Goal: Book appointment/travel/reservation

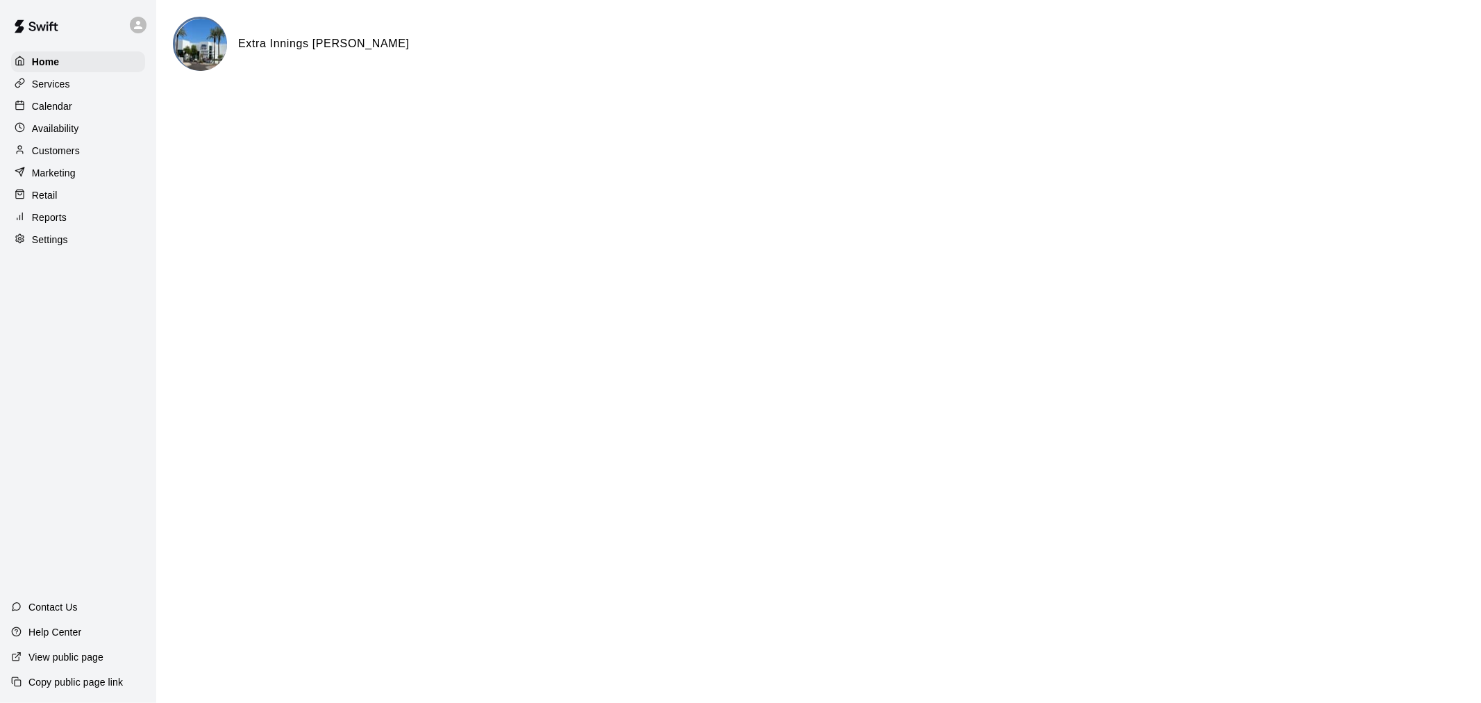
click at [17, 107] on icon at bounding box center [20, 105] width 10 height 10
click at [135, 26] on icon at bounding box center [138, 25] width 12 height 12
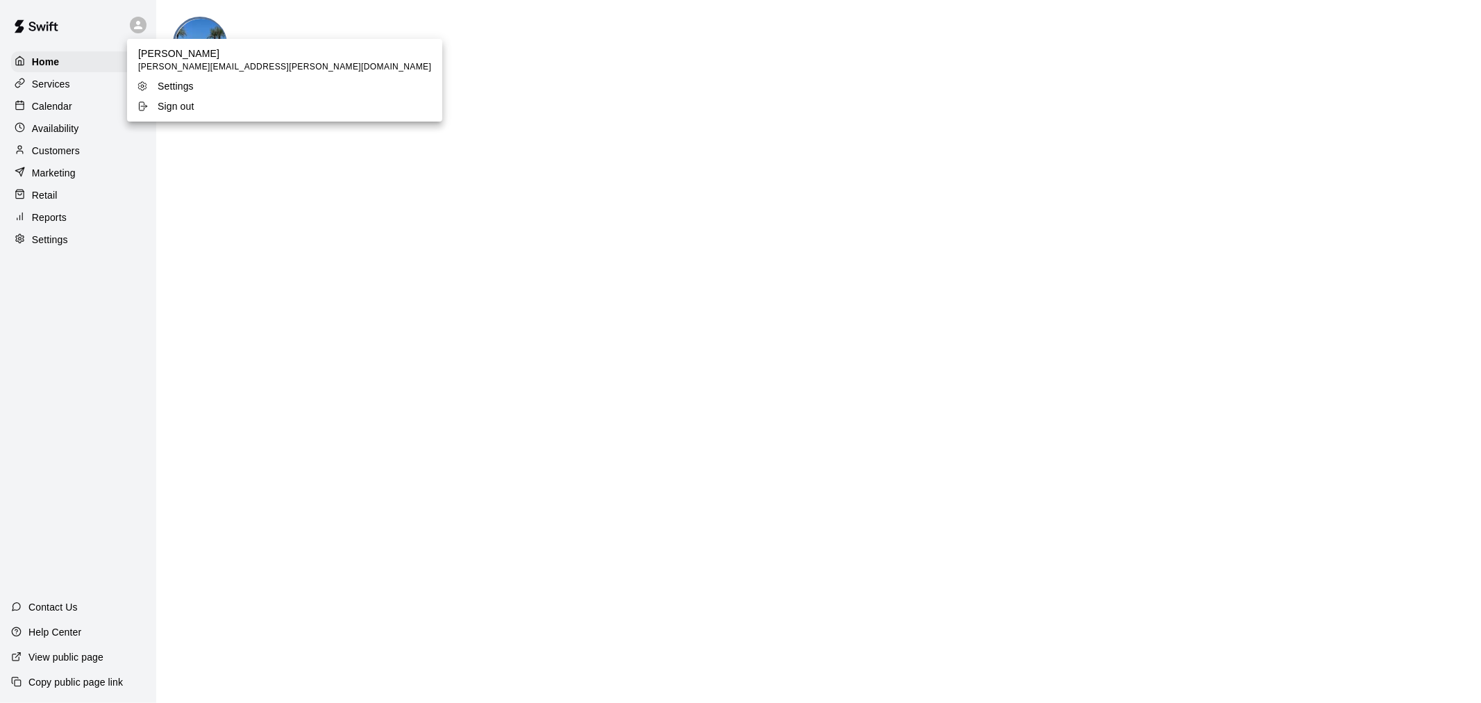
click at [137, 23] on div at bounding box center [740, 351] width 1481 height 703
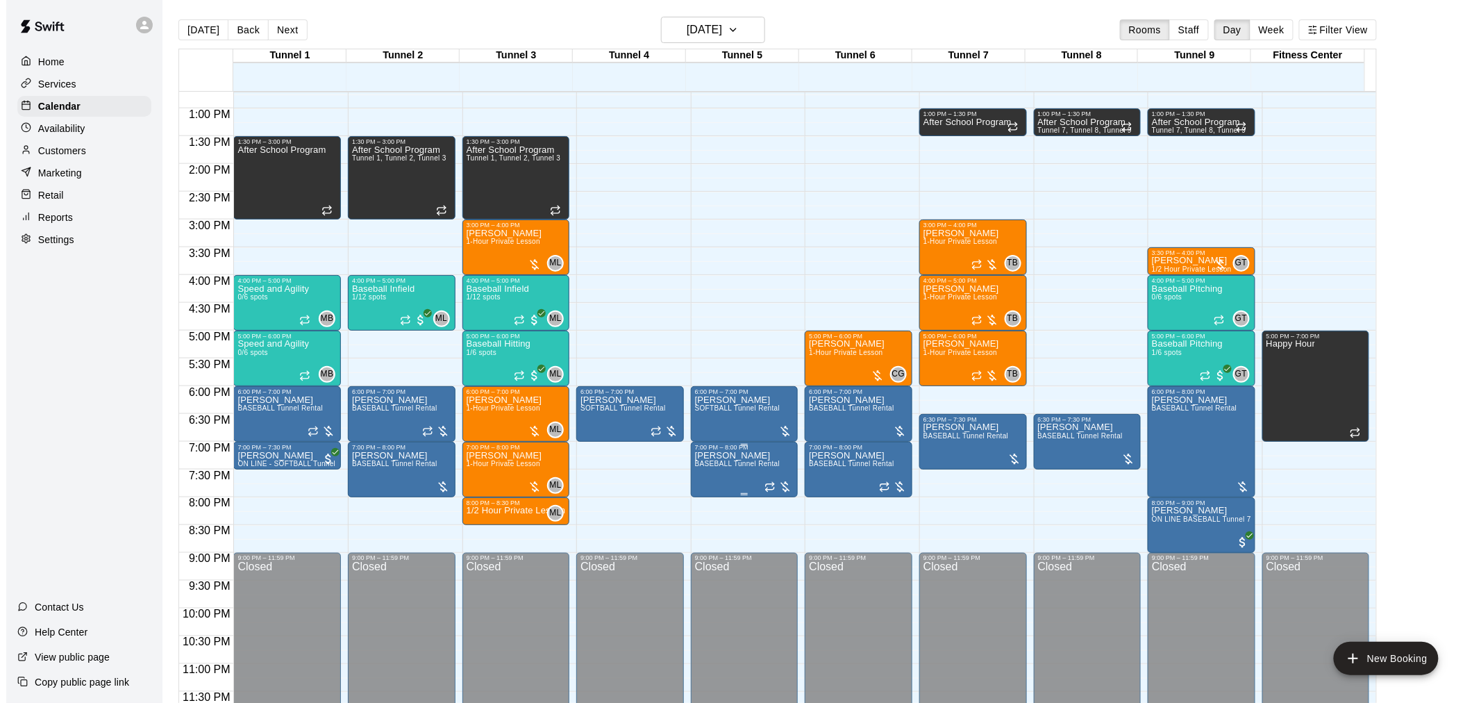
scroll to position [22, 0]
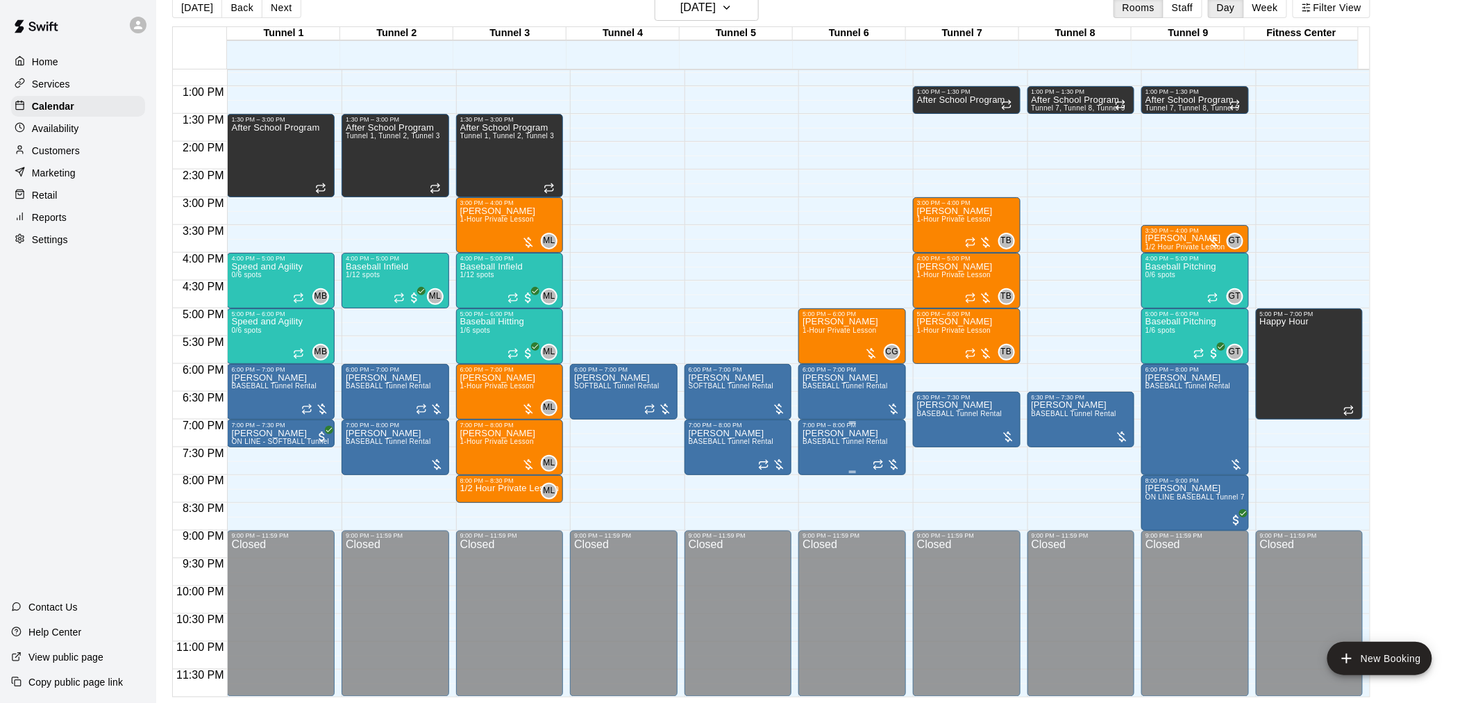
click at [816, 442] on span "BASEBALL Tunnel Rental" at bounding box center [845, 441] width 85 height 8
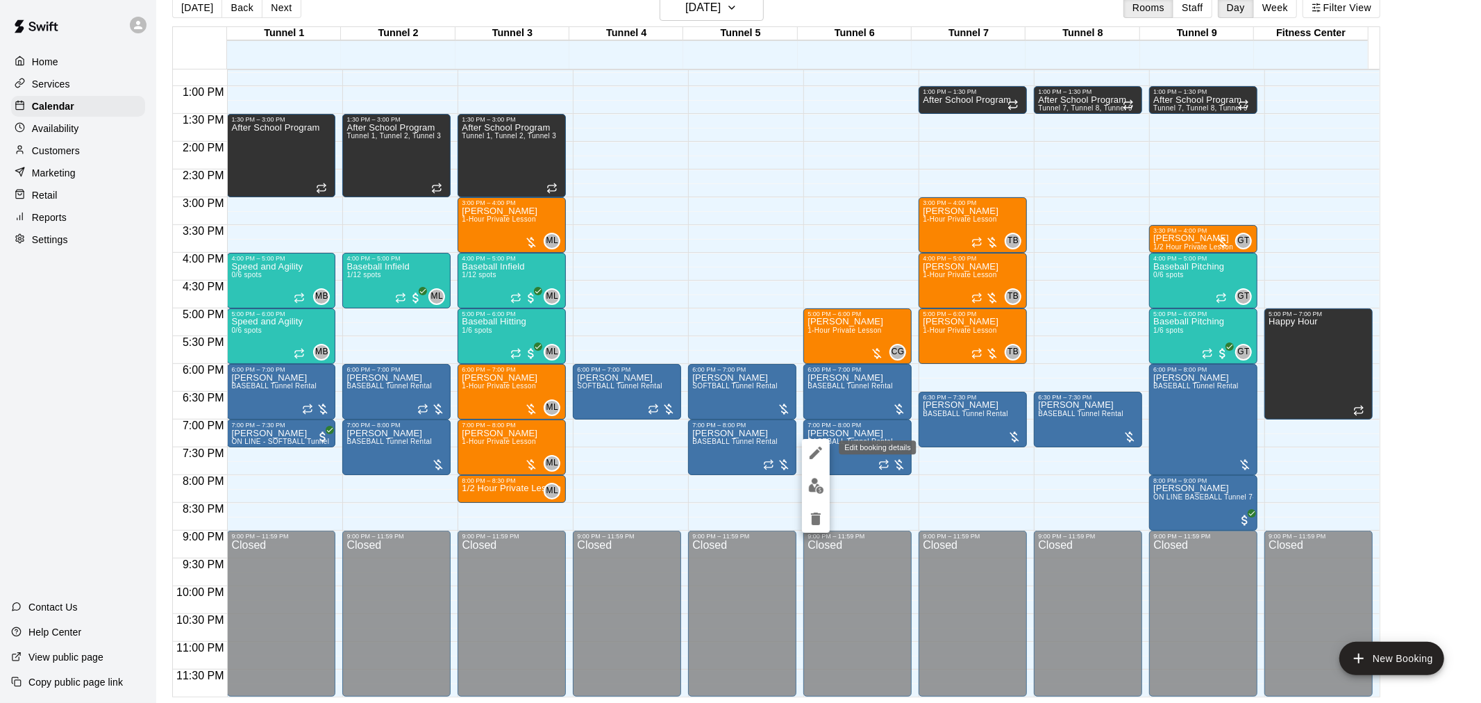
click at [821, 455] on icon "edit" at bounding box center [816, 452] width 17 height 17
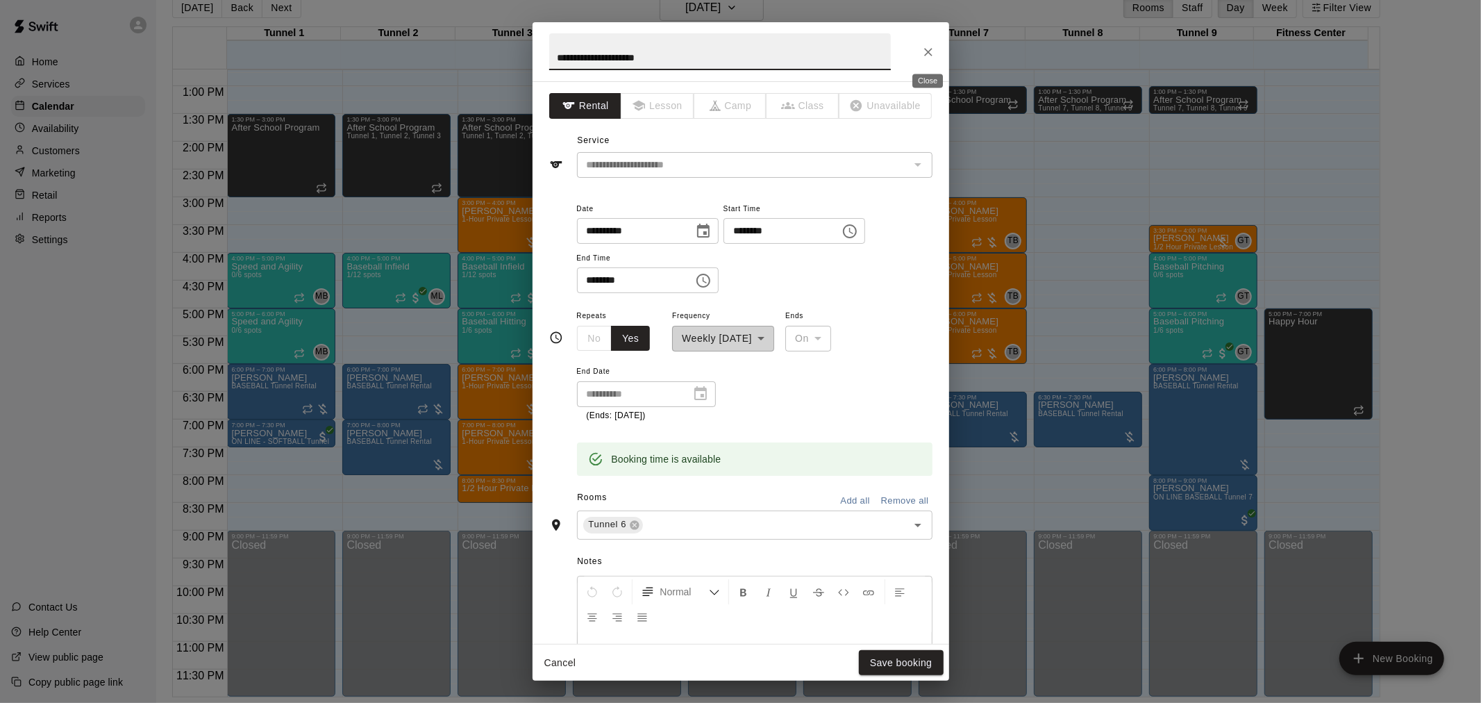
click at [931, 51] on icon "Close" at bounding box center [928, 52] width 14 height 14
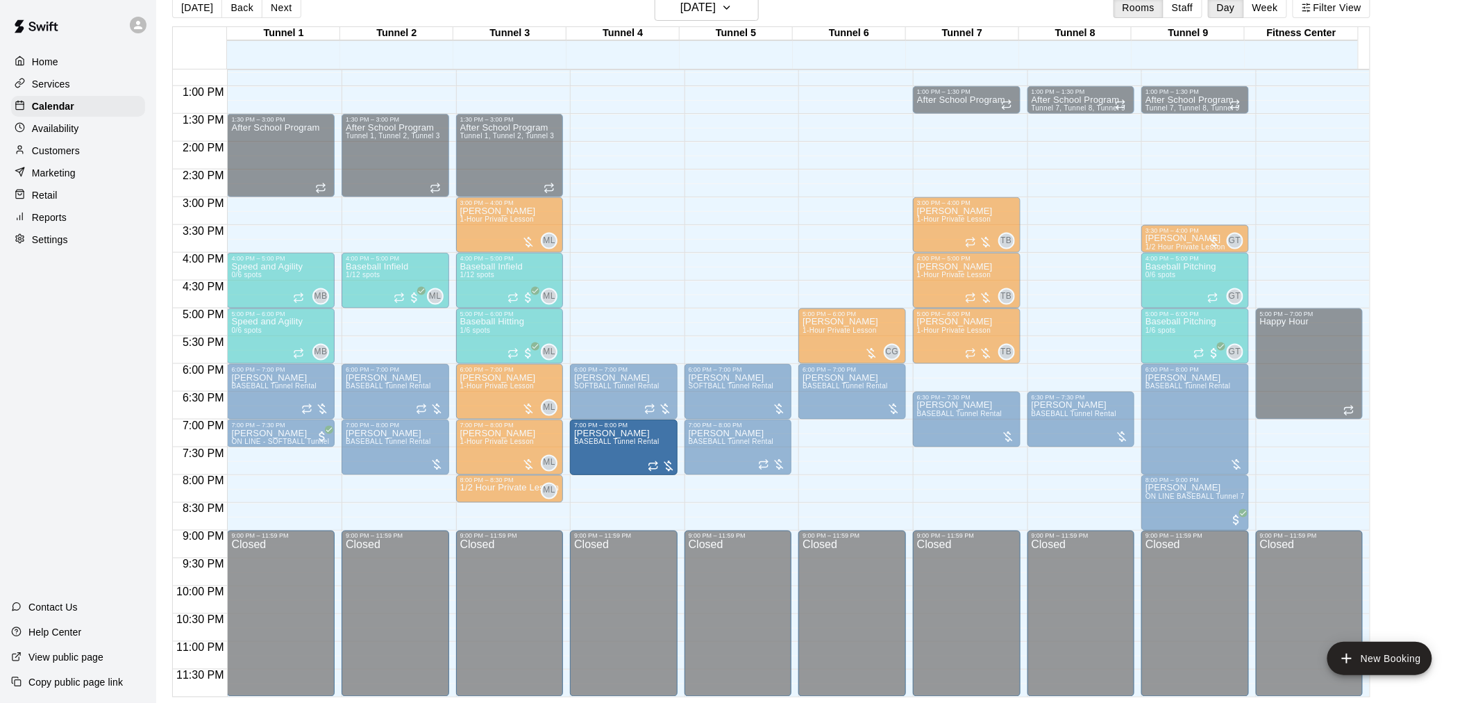
drag, startPoint x: 855, startPoint y: 433, endPoint x: 658, endPoint y: 433, distance: 197.2
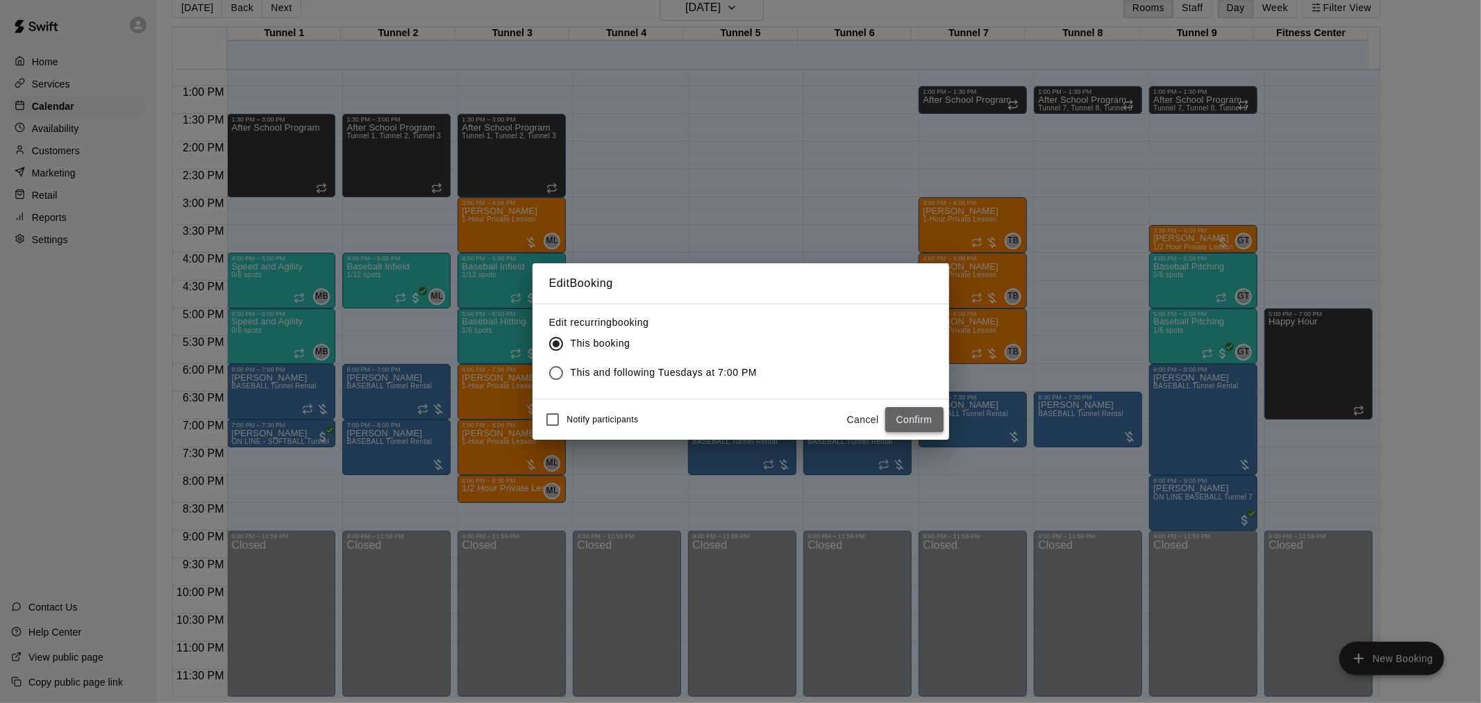
click at [889, 407] on button "Confirm" at bounding box center [914, 420] width 58 height 26
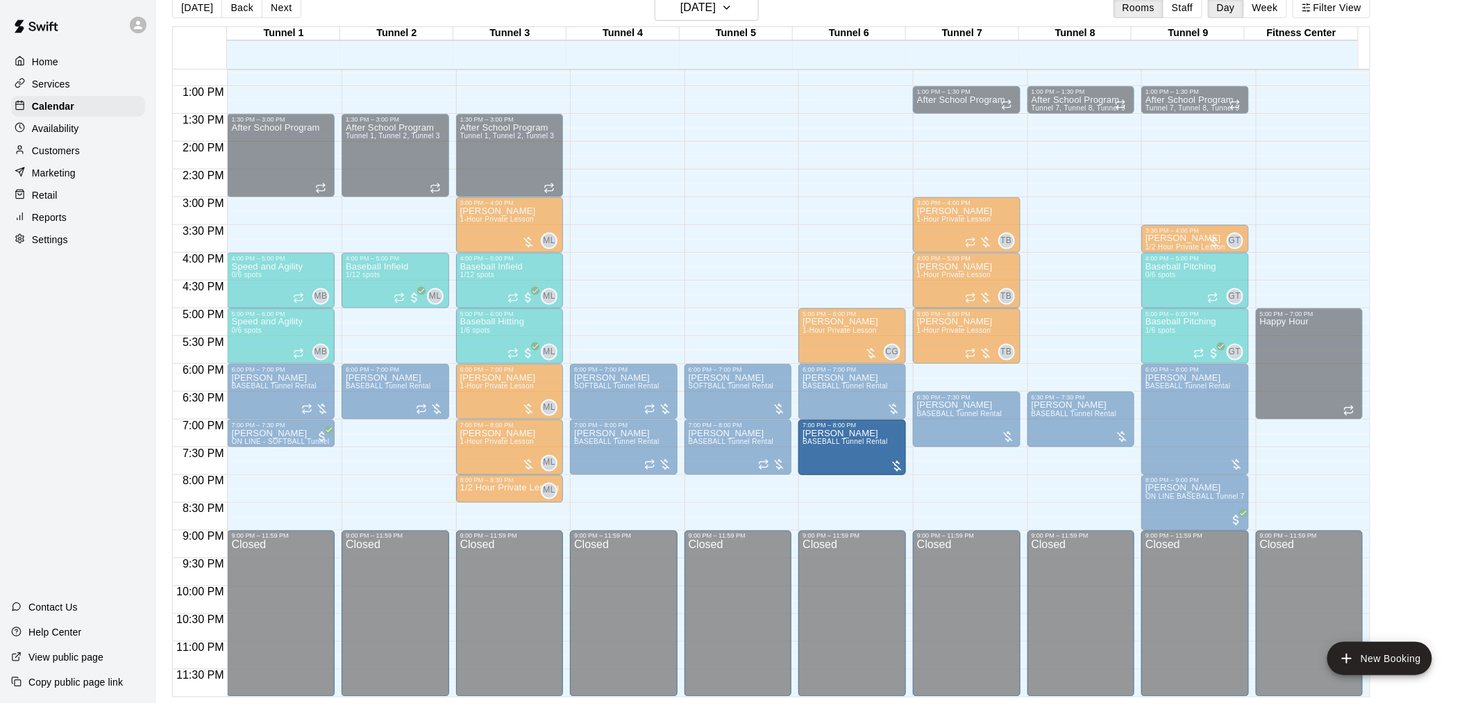
drag, startPoint x: 369, startPoint y: 439, endPoint x: 821, endPoint y: 444, distance: 452.0
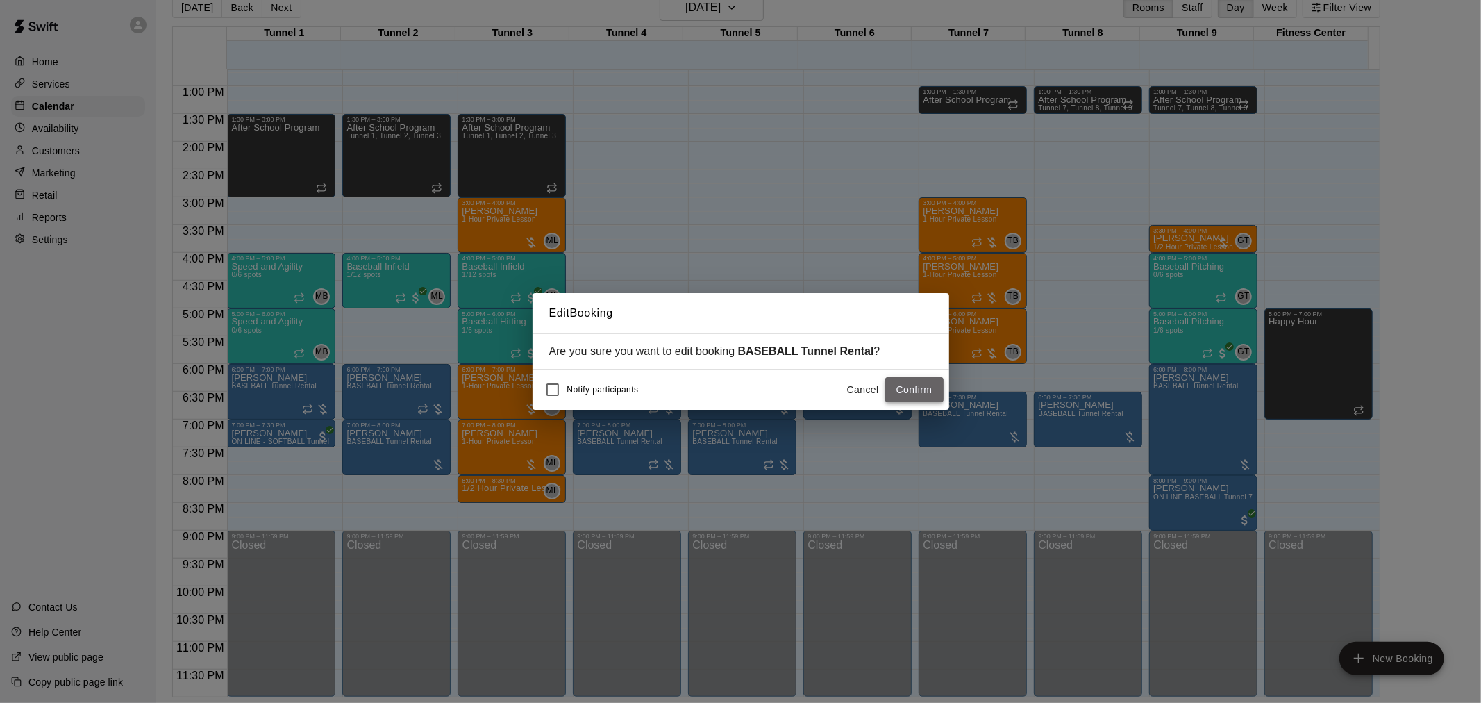
click at [917, 397] on button "Confirm" at bounding box center [914, 390] width 58 height 26
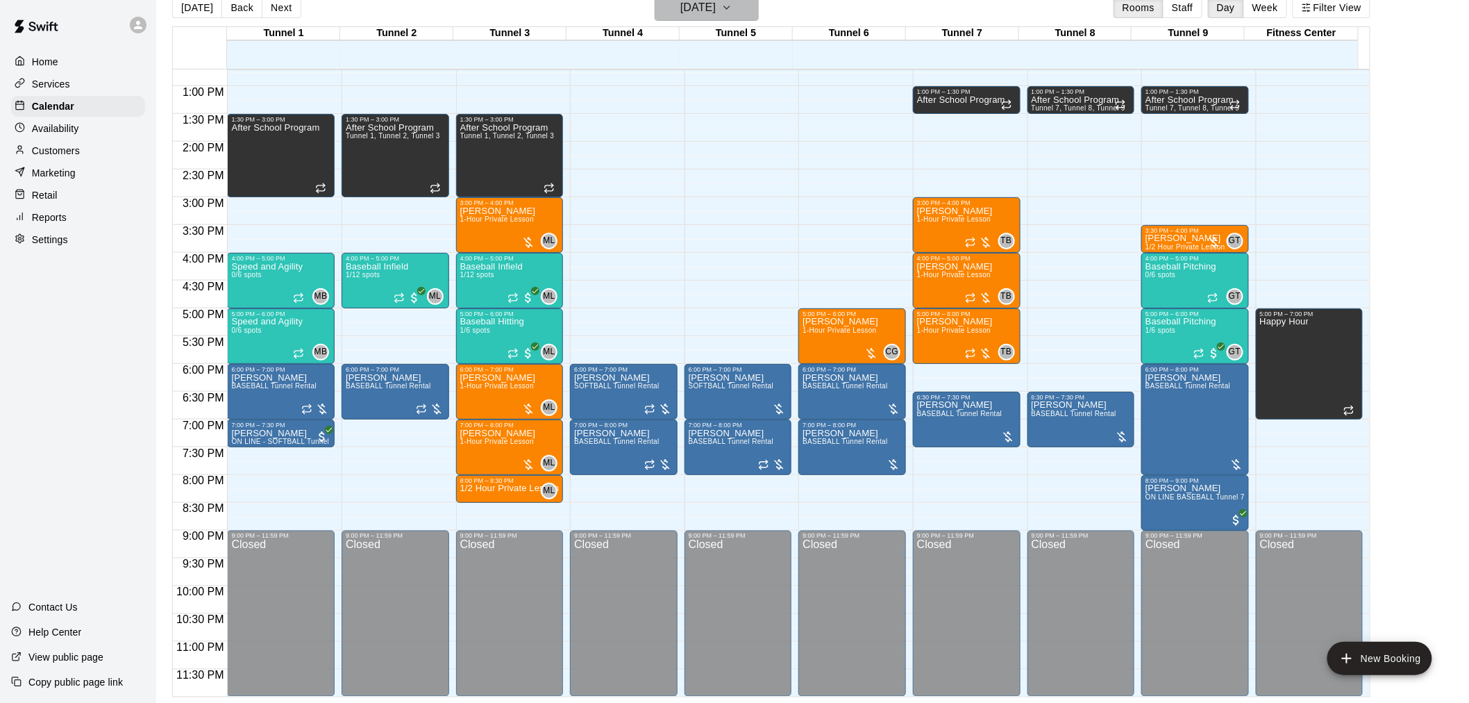
click at [716, 15] on h6 "[DATE]" at bounding box center [697, 7] width 35 height 19
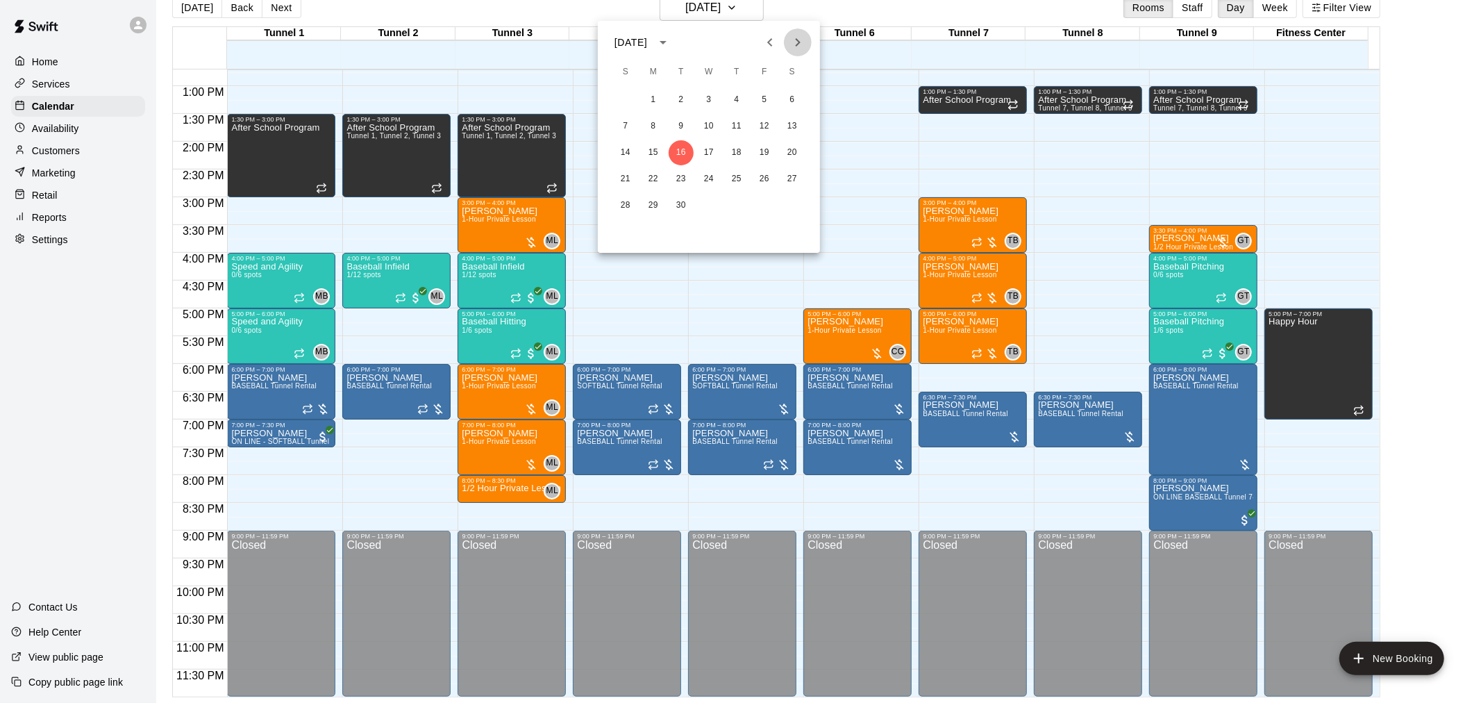
click at [796, 39] on icon "Next month" at bounding box center [798, 42] width 5 height 8
click at [764, 205] on button "31" at bounding box center [764, 205] width 25 height 25
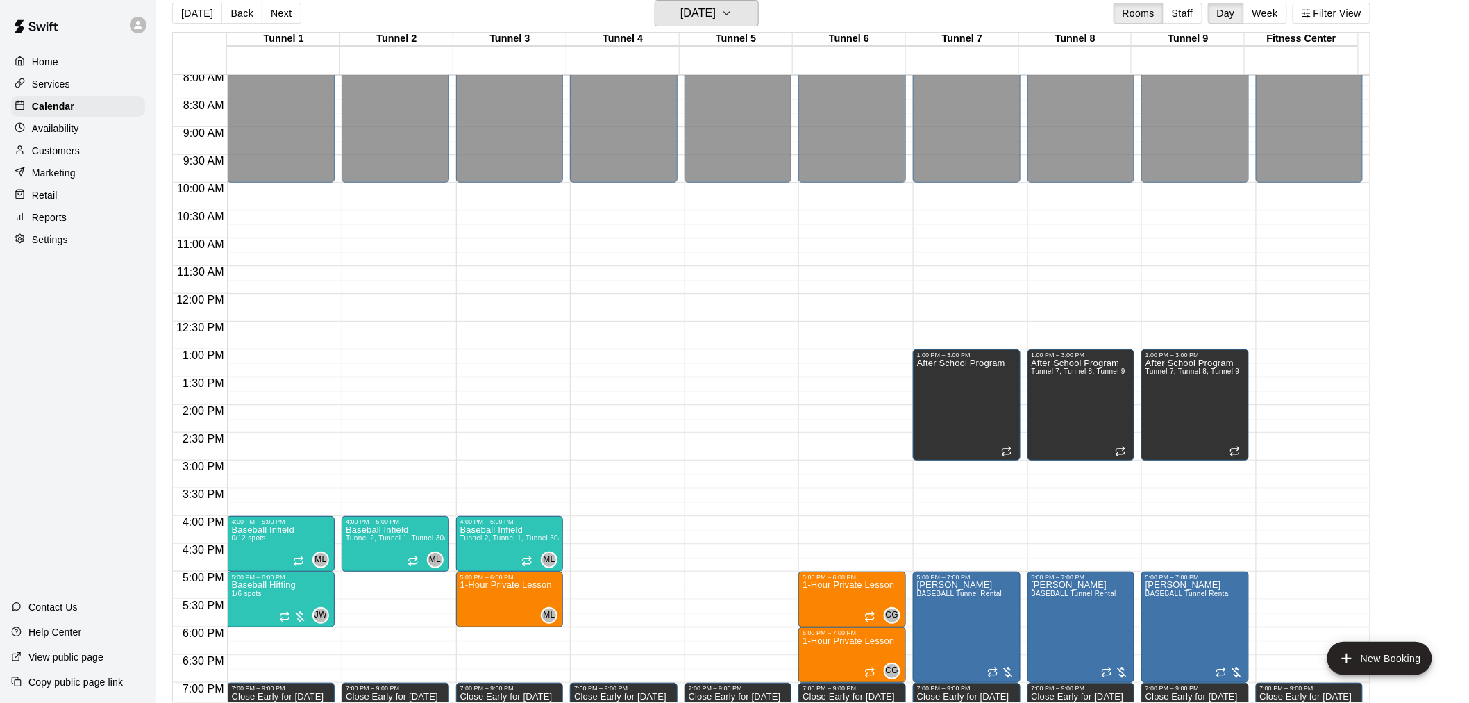
scroll to position [398, 0]
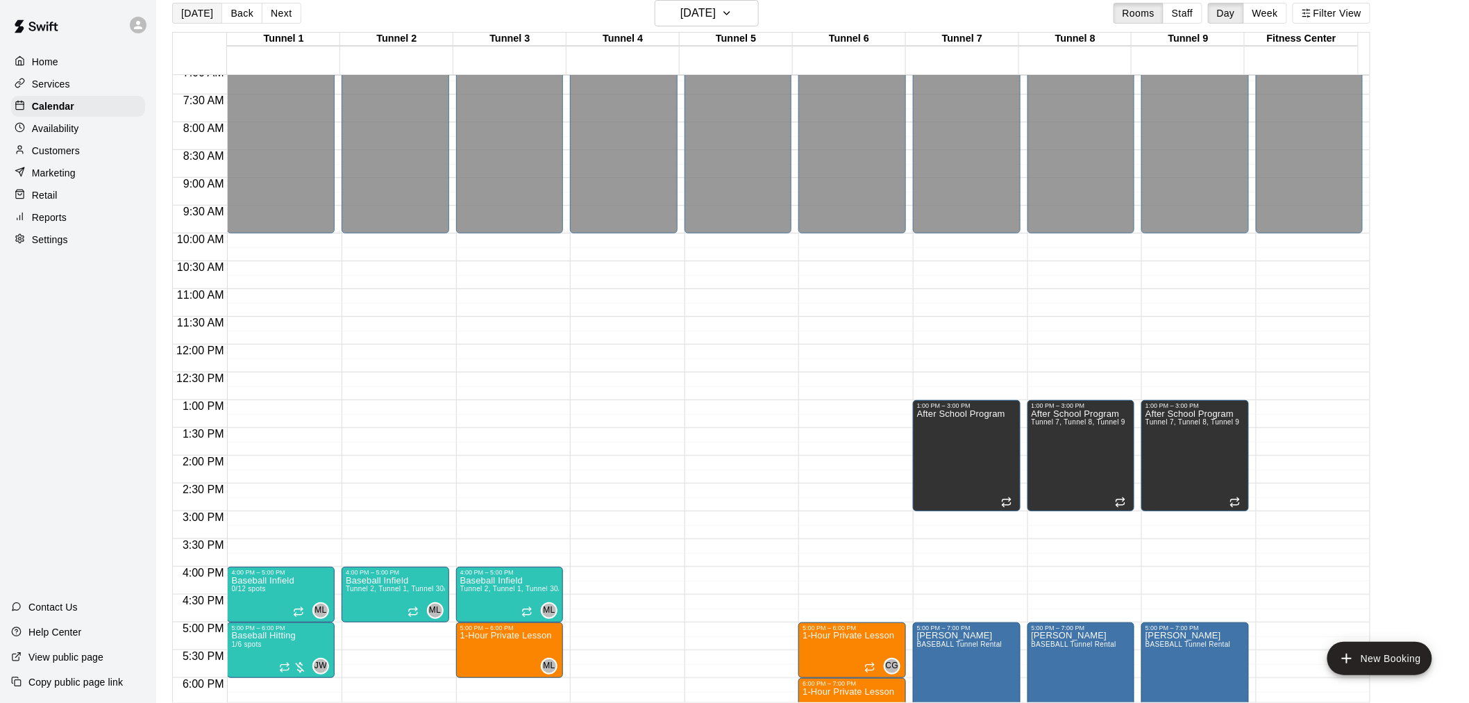
click at [197, 19] on button "[DATE]" at bounding box center [197, 13] width 50 height 21
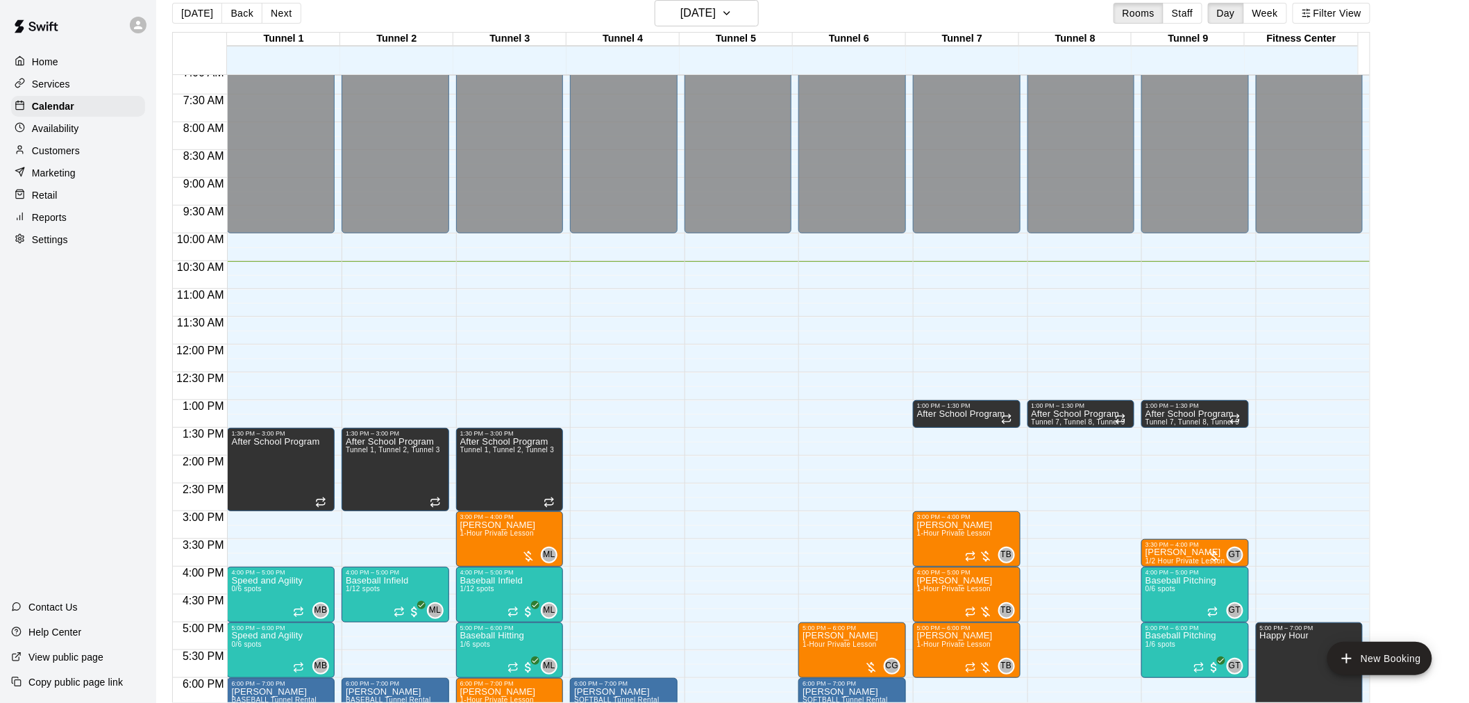
scroll to position [629, 0]
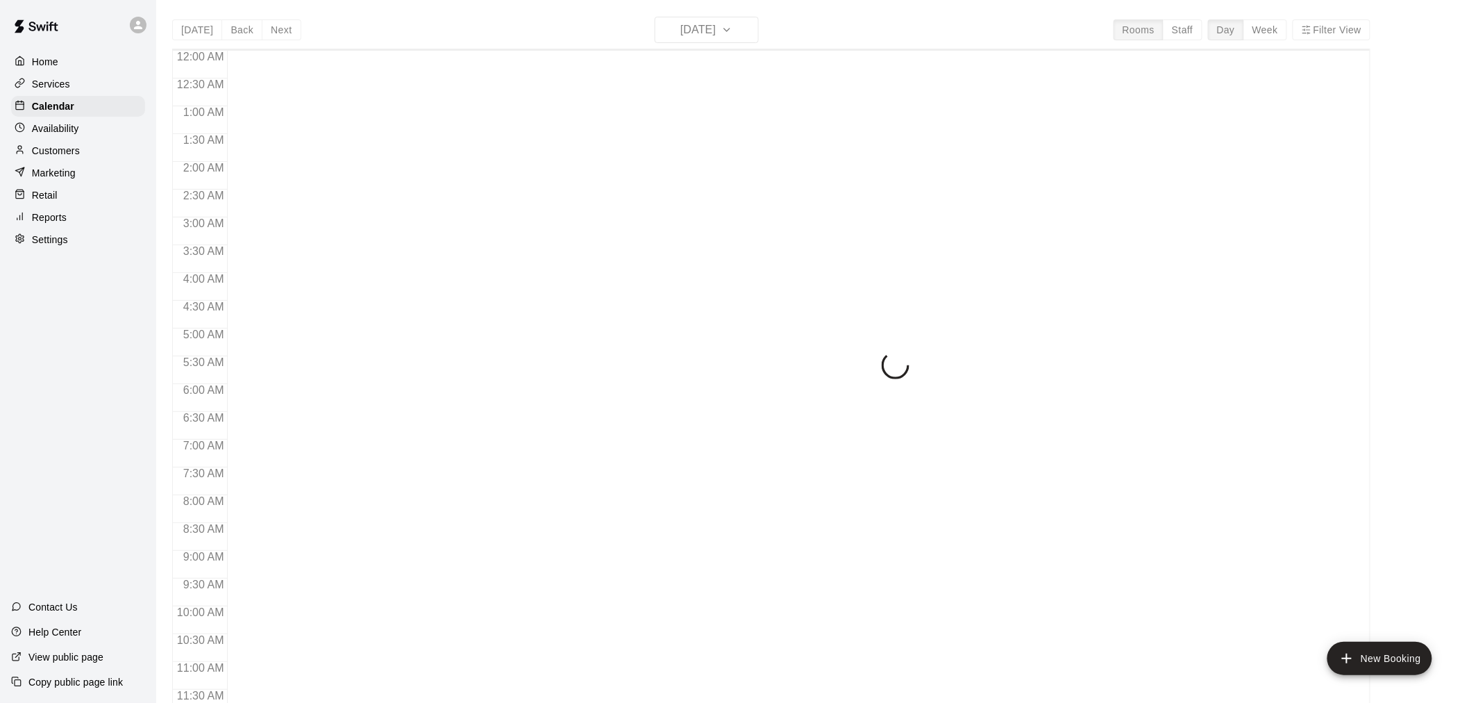
scroll to position [601, 0]
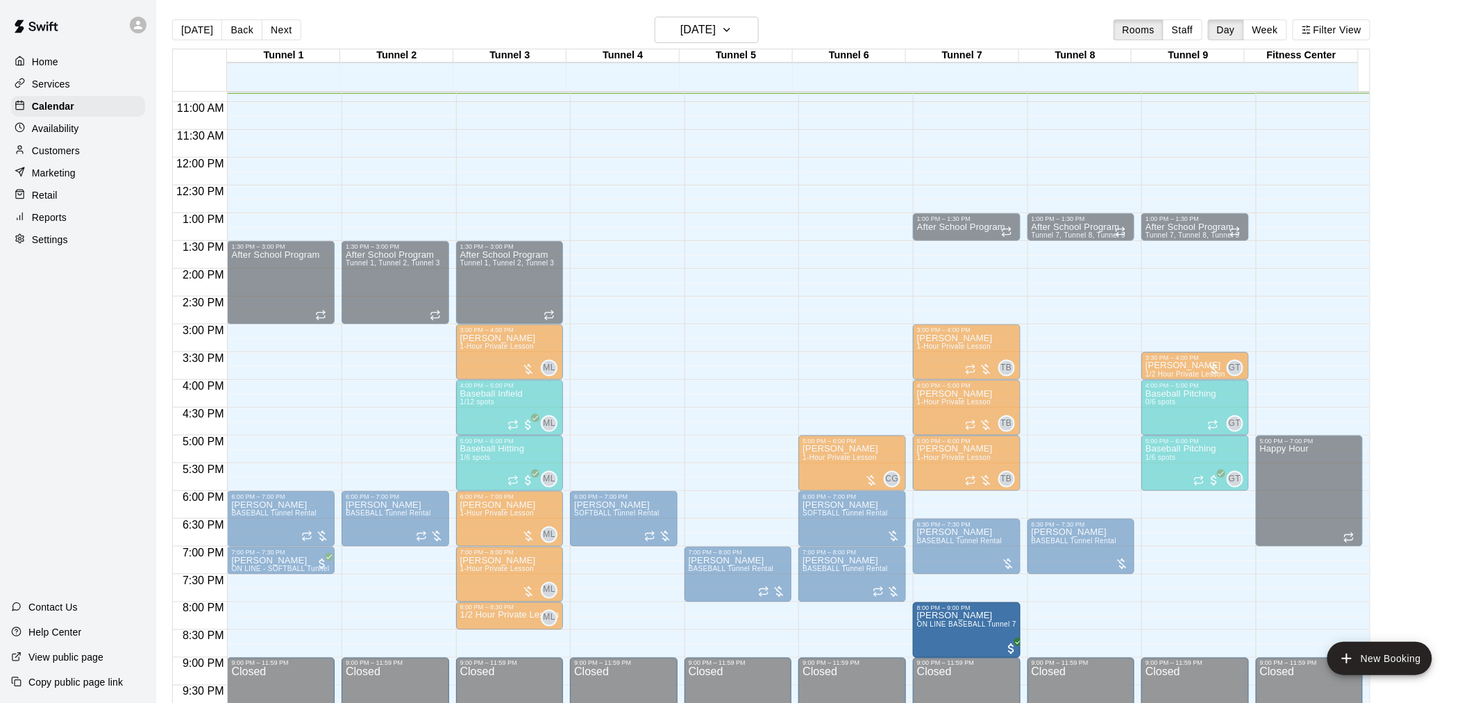
drag, startPoint x: 1189, startPoint y: 503, endPoint x: 994, endPoint y: 626, distance: 230.6
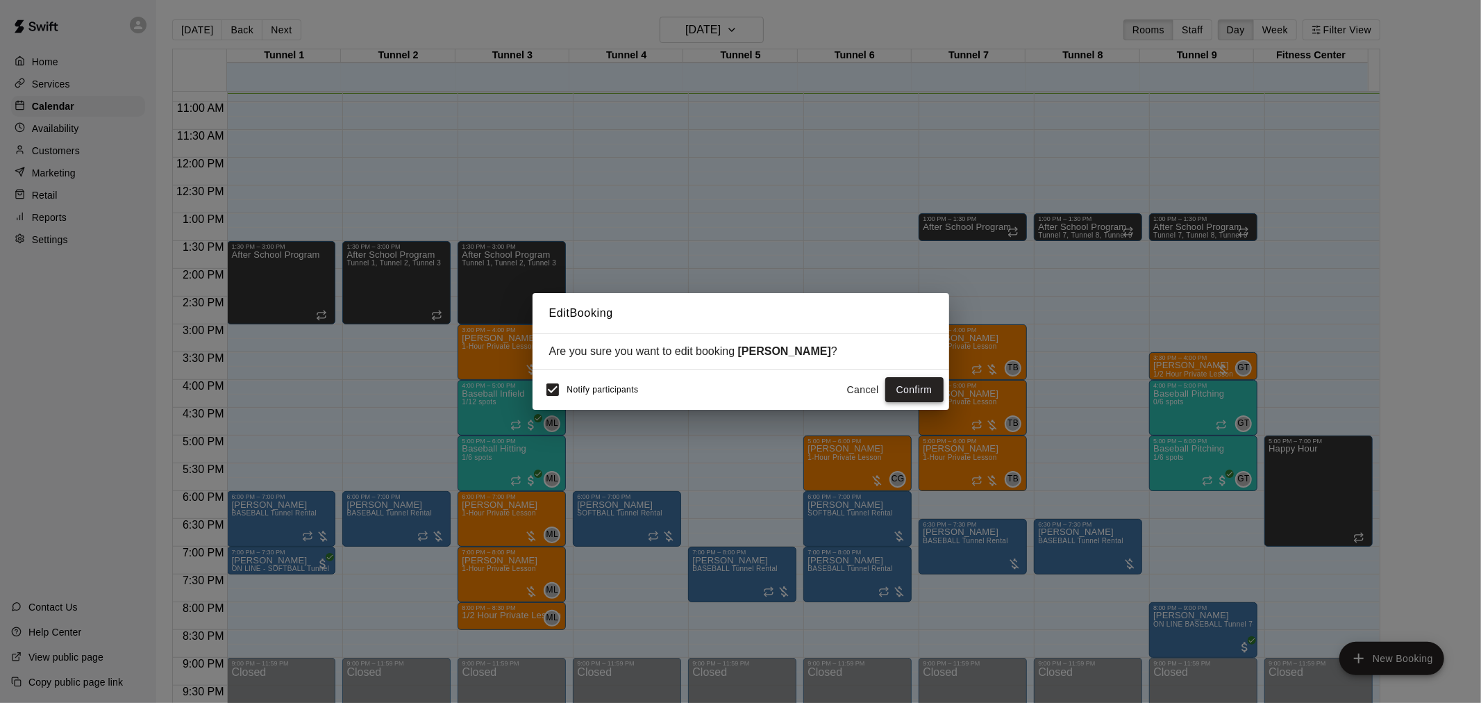
click at [922, 383] on button "Confirm" at bounding box center [914, 390] width 58 height 26
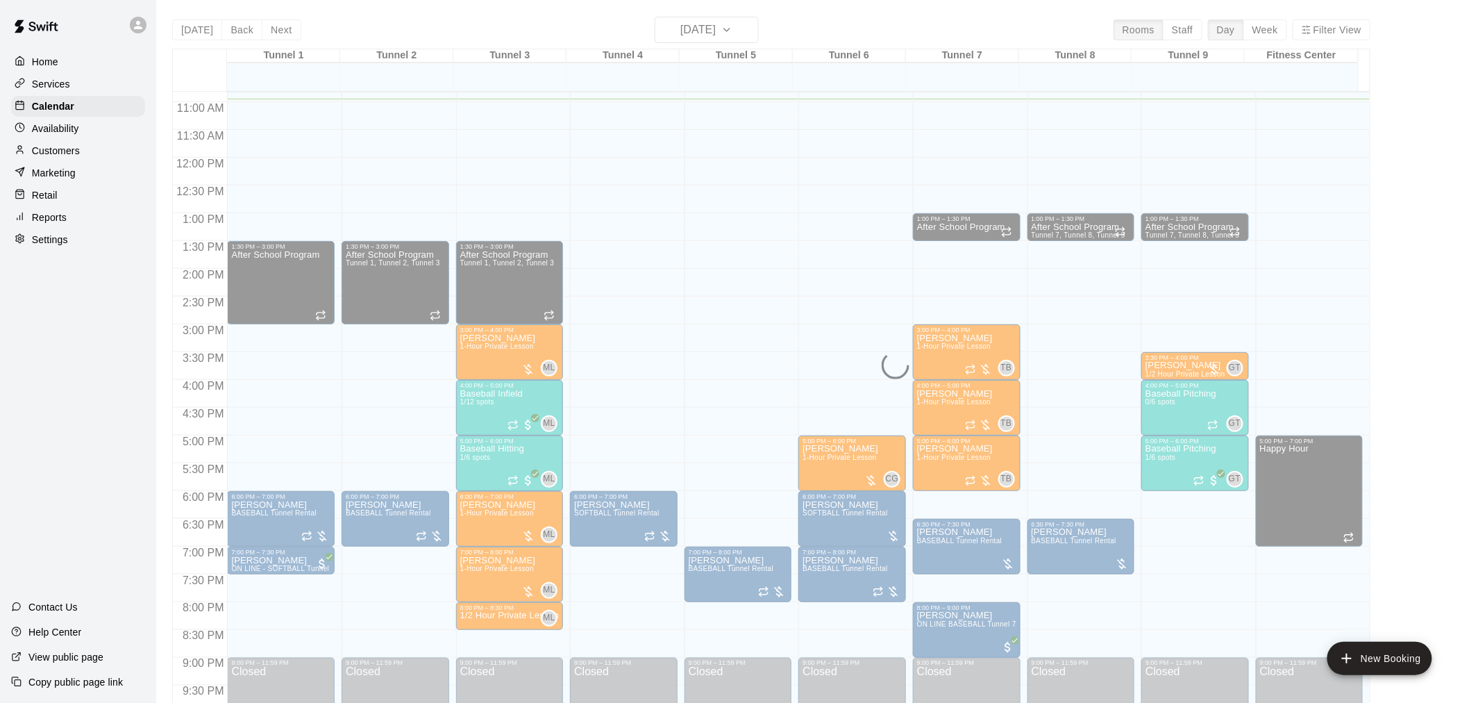
click at [715, 28] on div "Today Back Next Tuesday Sep 16 Rooms Staff Day Week Filter View Tunnel 1 16 Tue…" at bounding box center [771, 368] width 1198 height 703
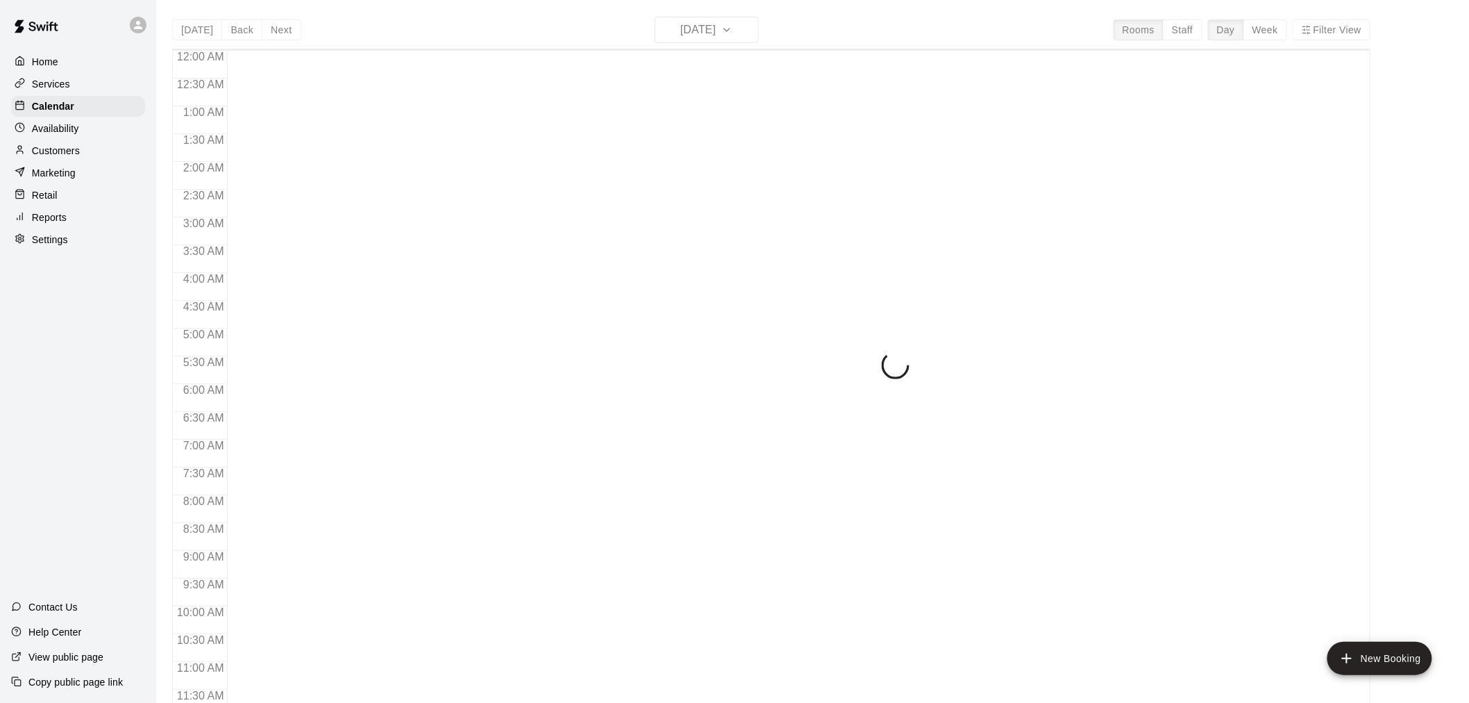
scroll to position [608, 0]
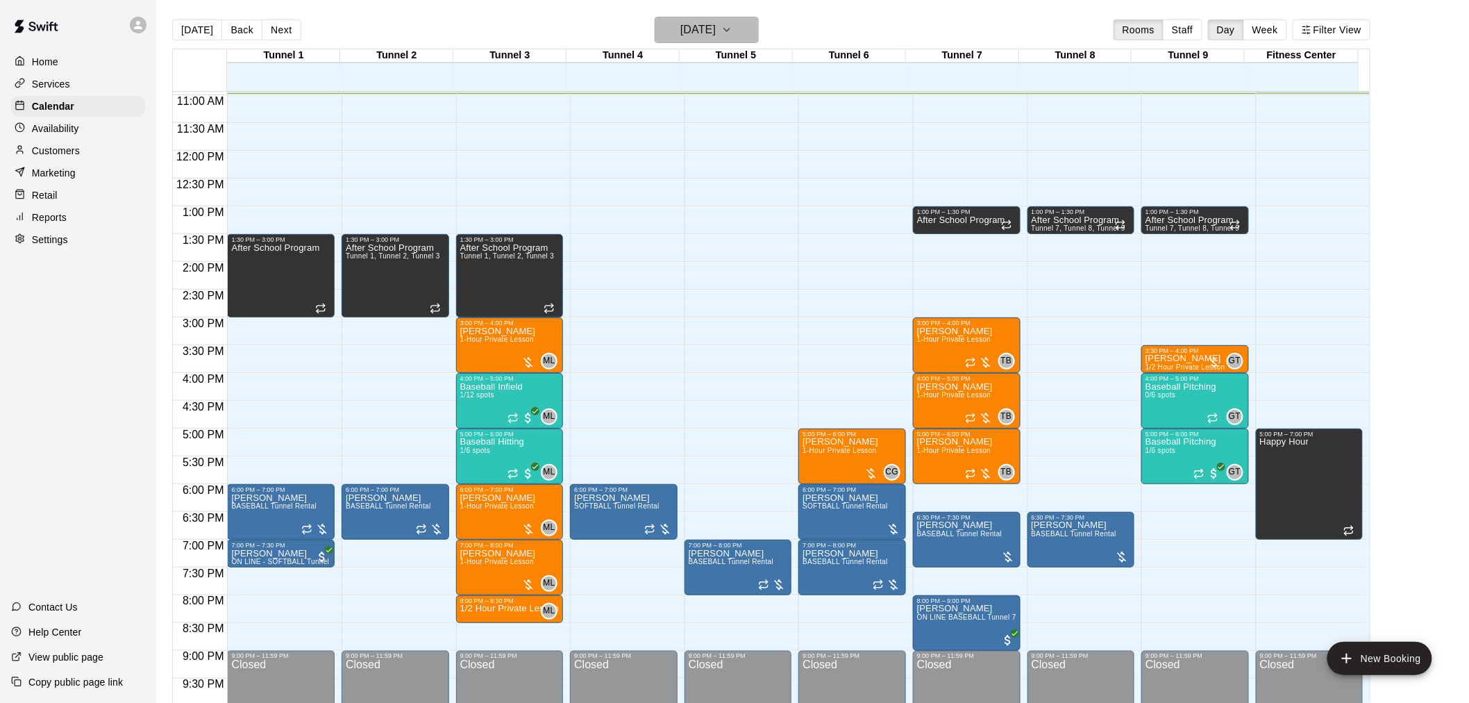
click at [716, 35] on h6 "[DATE]" at bounding box center [697, 29] width 35 height 19
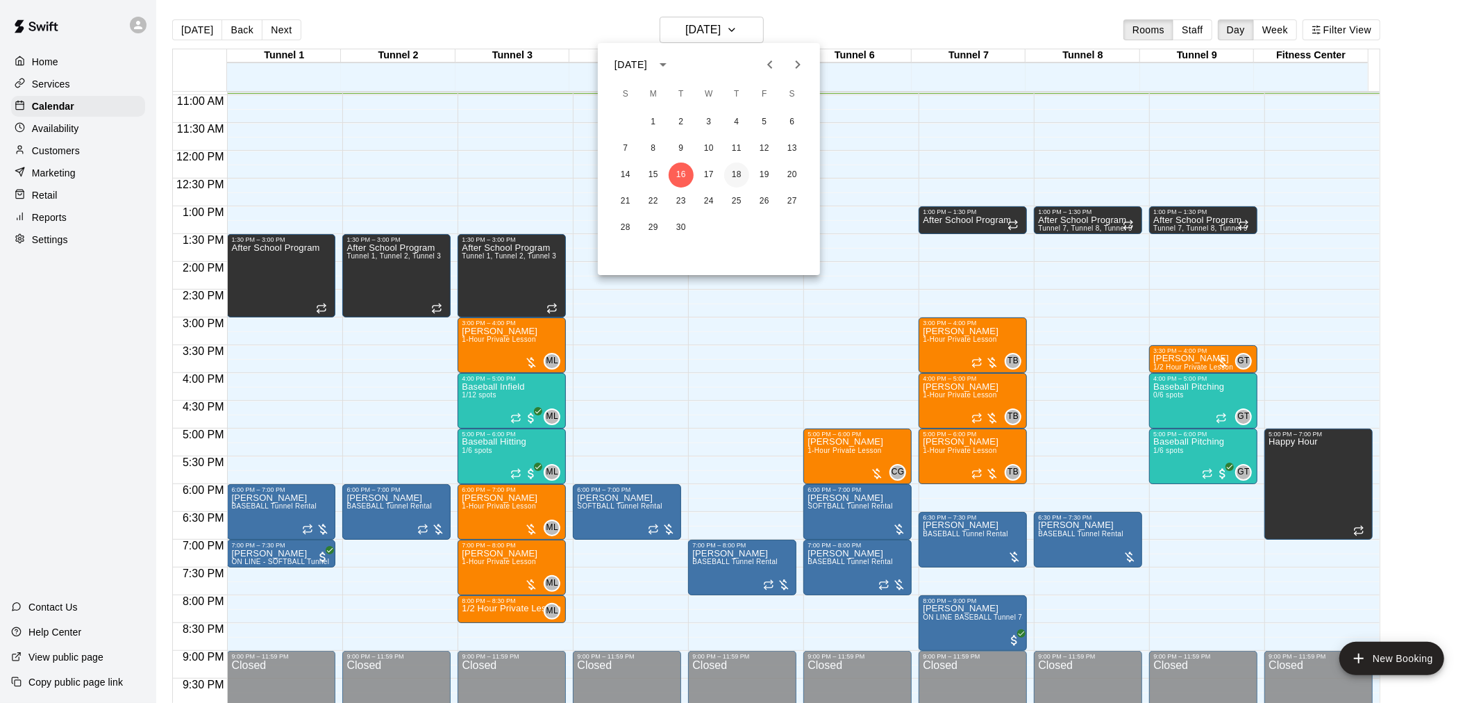
click at [733, 171] on button "18" at bounding box center [736, 174] width 25 height 25
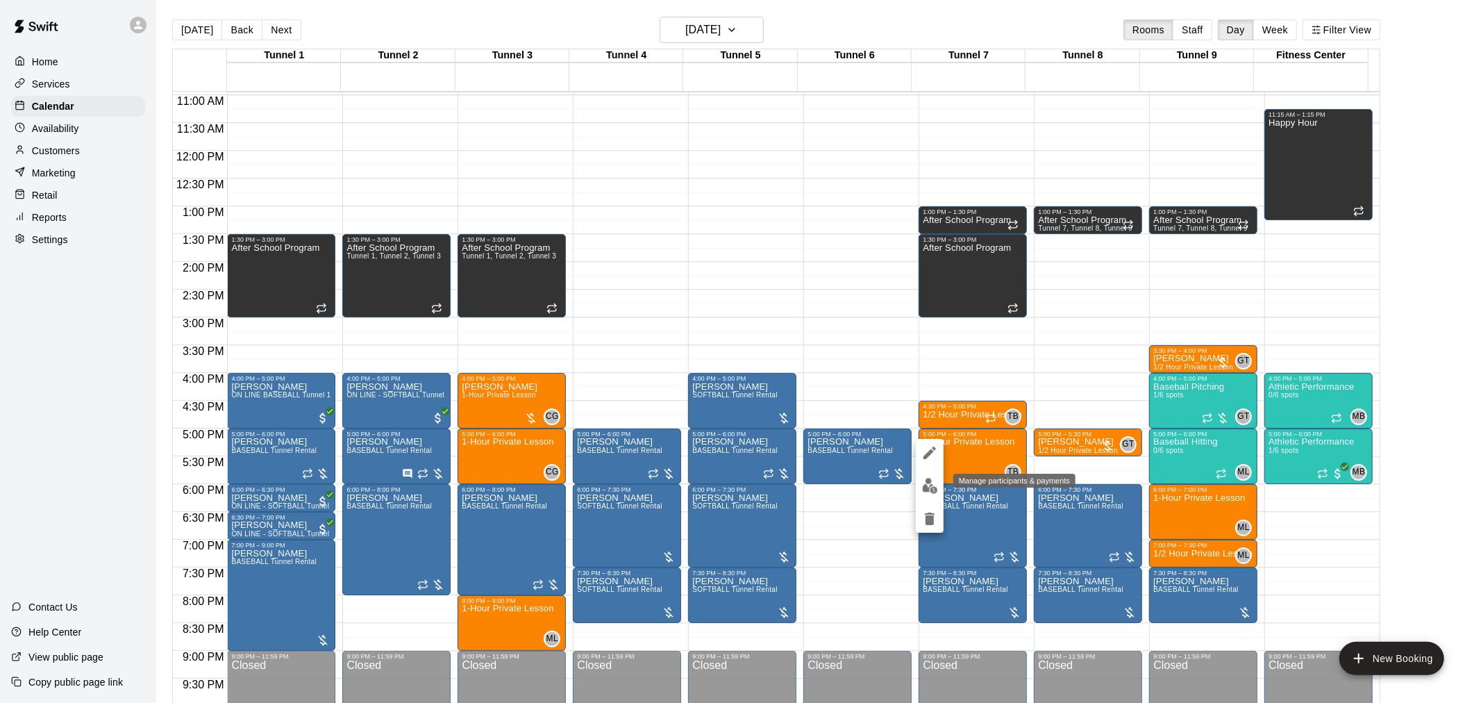
click at [932, 491] on img "edit" at bounding box center [930, 486] width 16 height 16
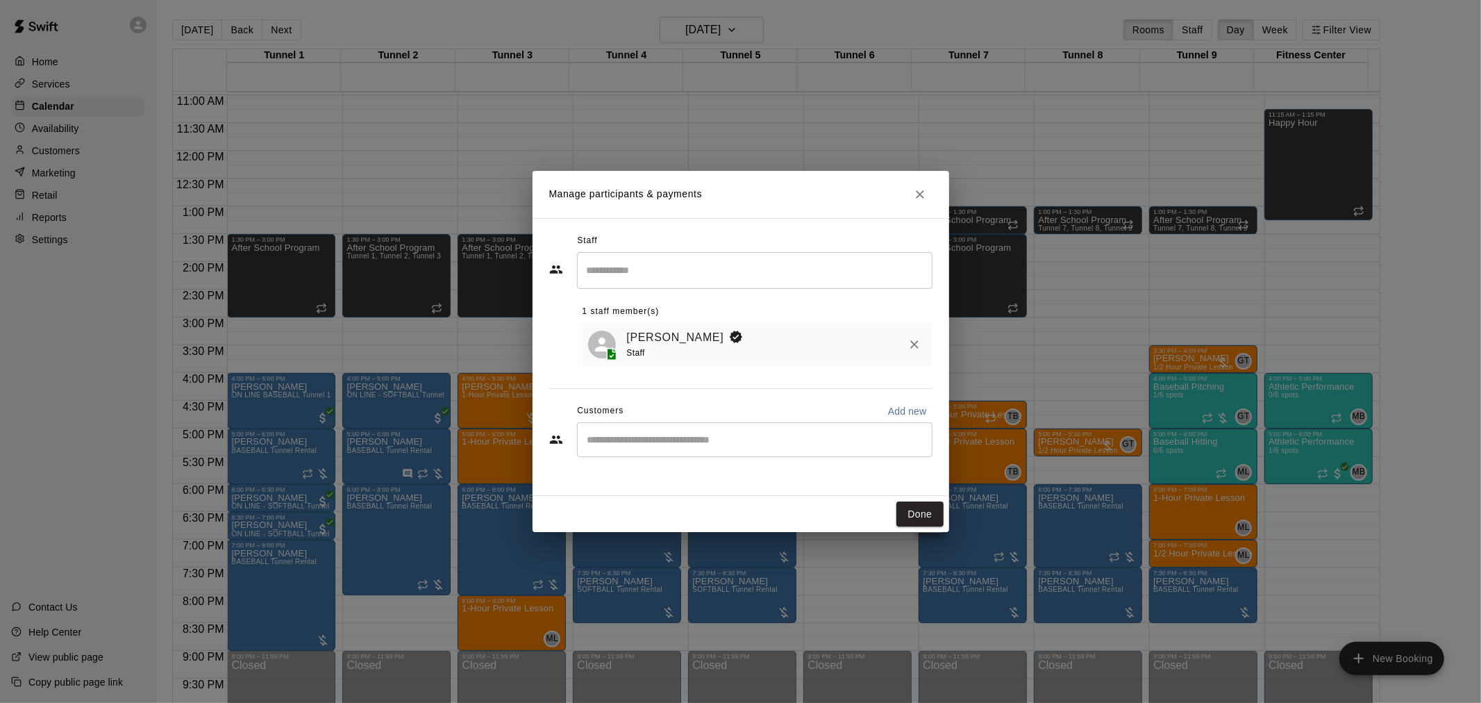
click at [780, 450] on div "​" at bounding box center [754, 439] width 355 height 35
type input "*******"
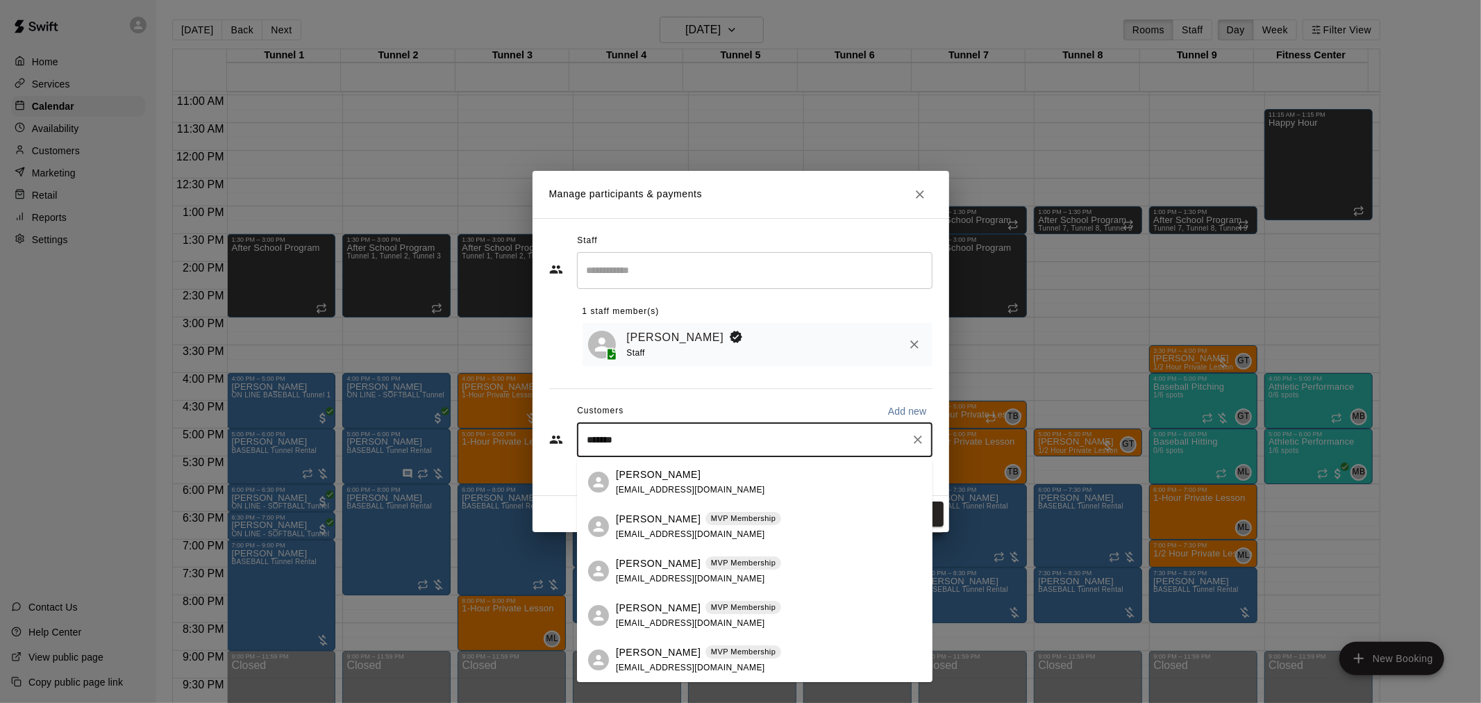
click at [660, 525] on p "Elisabeth Foreman" at bounding box center [658, 519] width 85 height 15
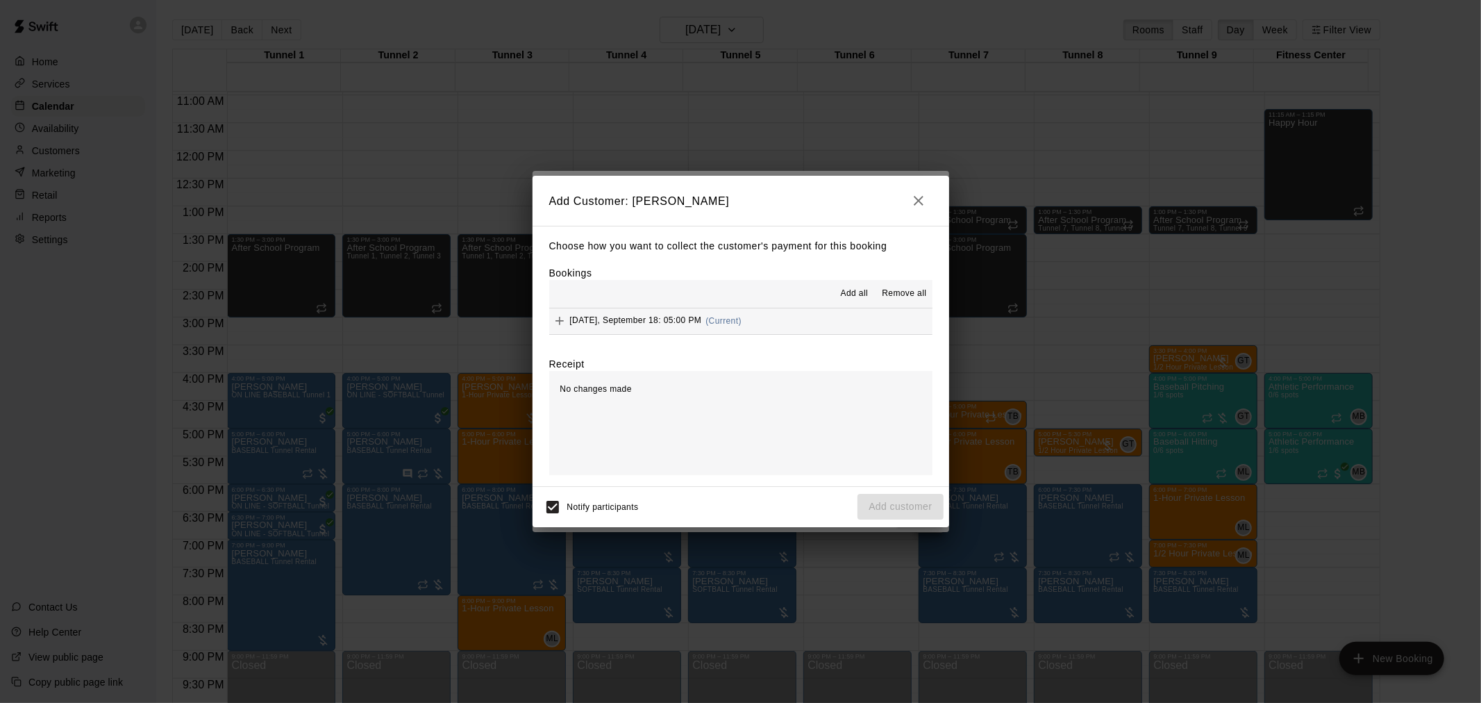
click at [669, 329] on div "Thursday, September 18: 05:00 PM (Current)" at bounding box center [645, 320] width 192 height 21
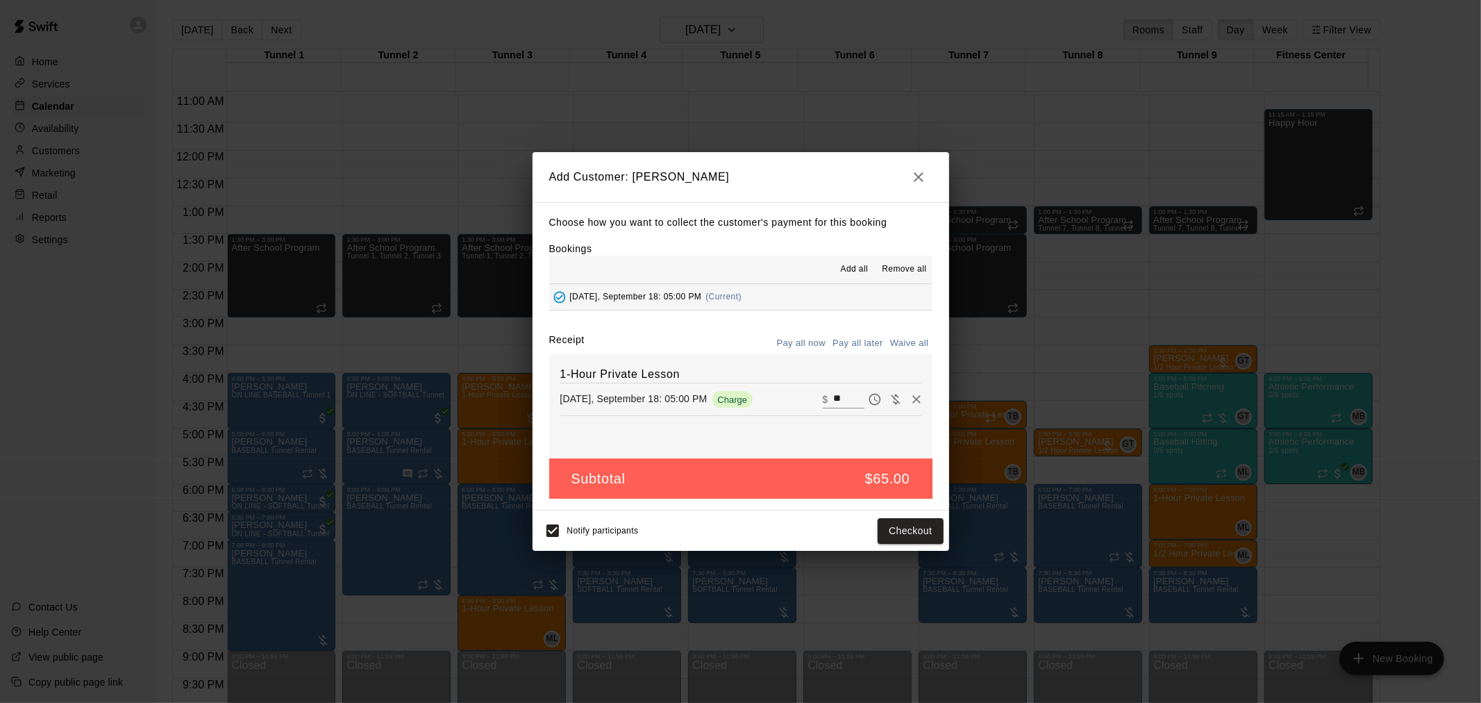
click at [835, 344] on button "Pay all later" at bounding box center [858, 344] width 58 height 22
click at [901, 533] on button "Add customer" at bounding box center [899, 531] width 85 height 26
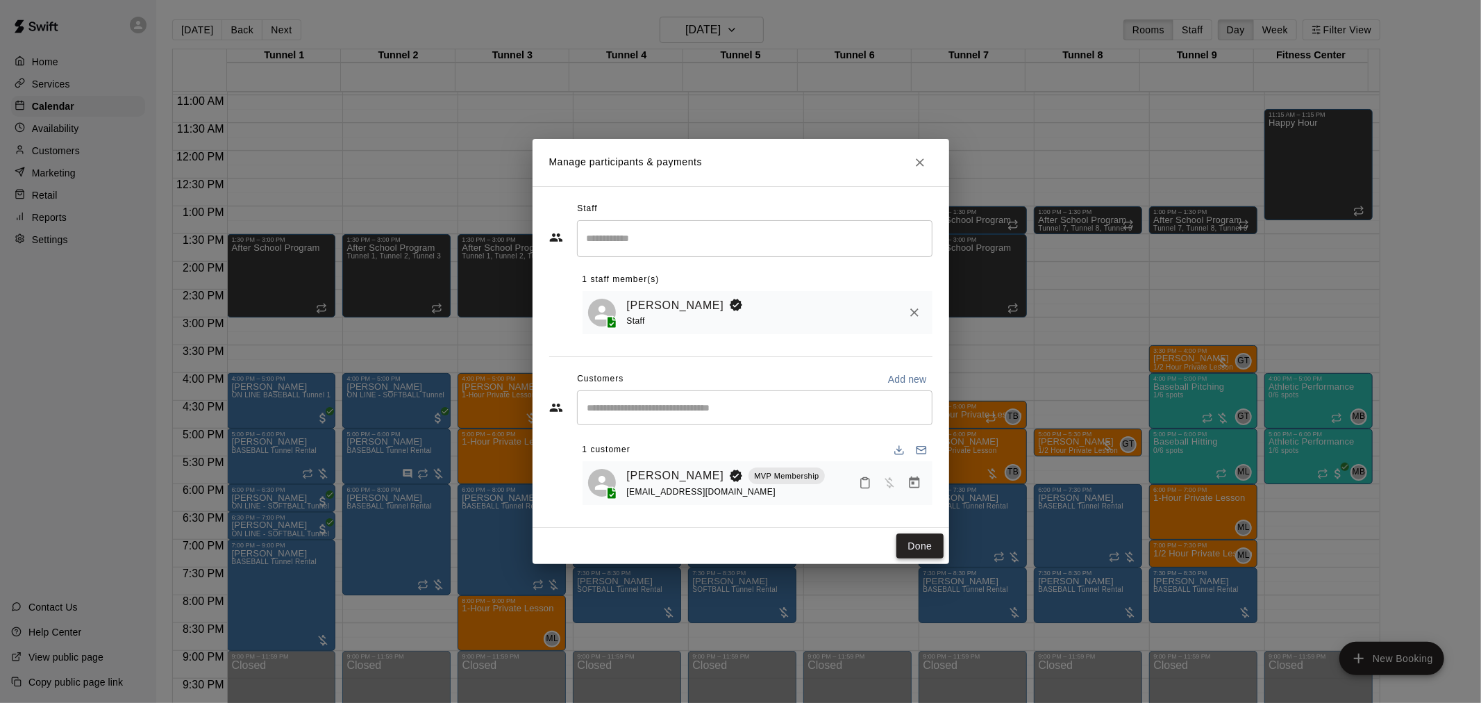
click at [920, 549] on button "Done" at bounding box center [919, 546] width 47 height 26
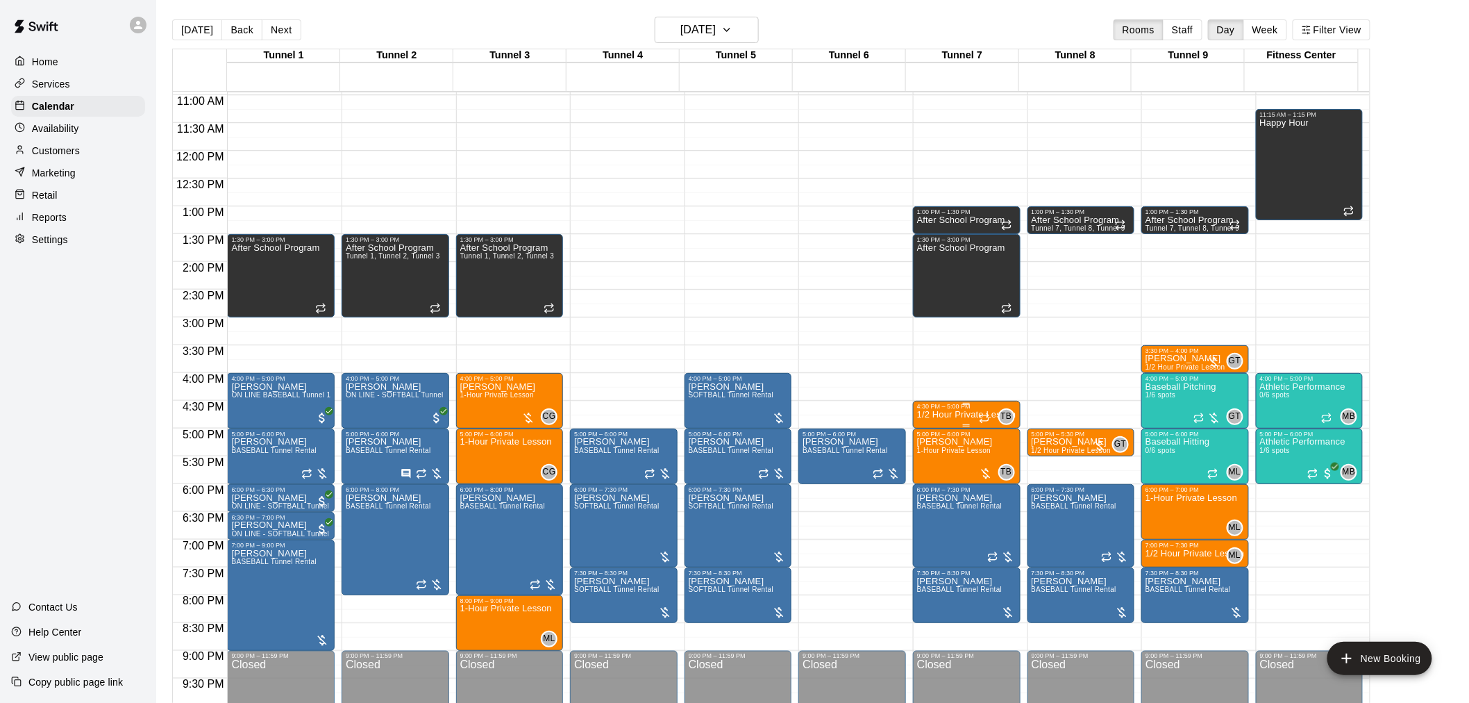
click at [971, 408] on div "4:30 PM – 5:00 PM" at bounding box center [966, 406] width 99 height 7
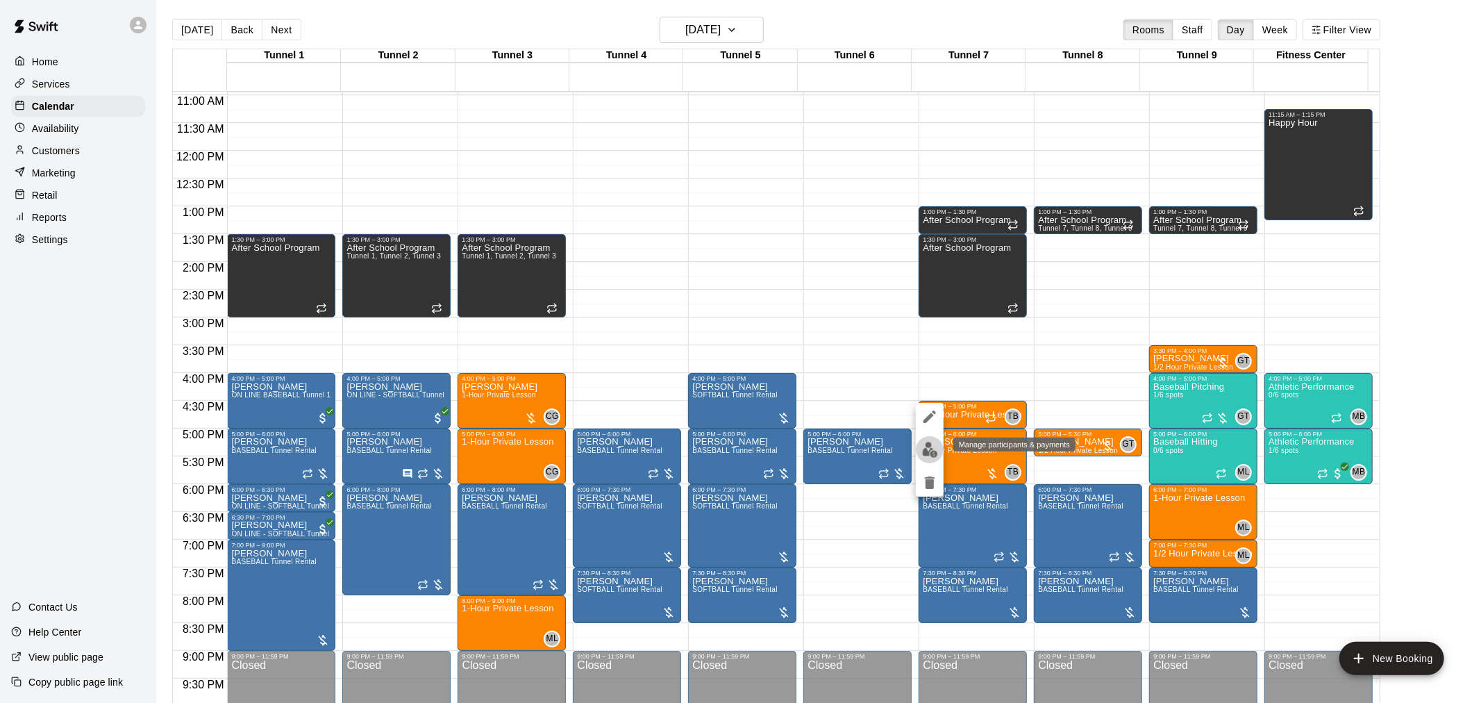
click at [928, 451] on img "edit" at bounding box center [930, 450] width 16 height 16
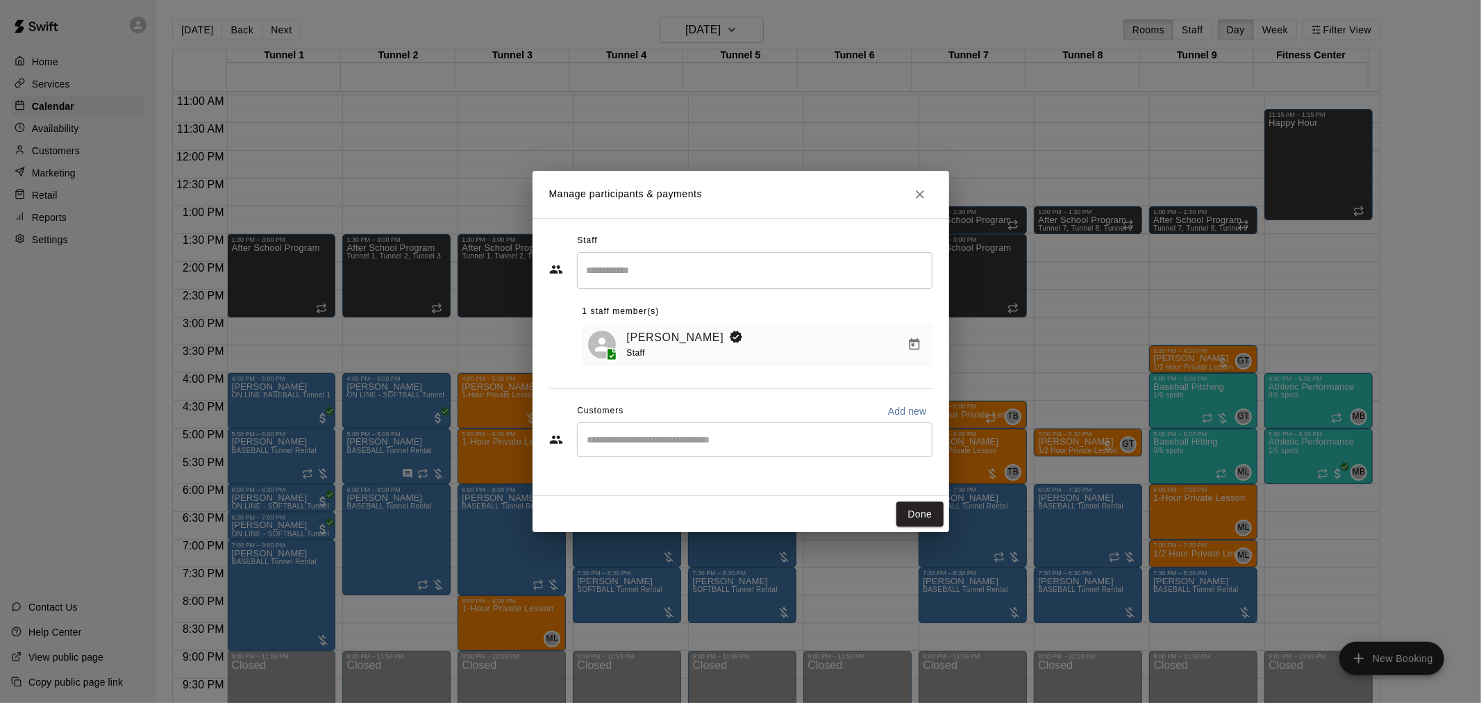
click at [747, 444] on input "Start typing to search customers..." at bounding box center [754, 440] width 343 height 14
type input "*****"
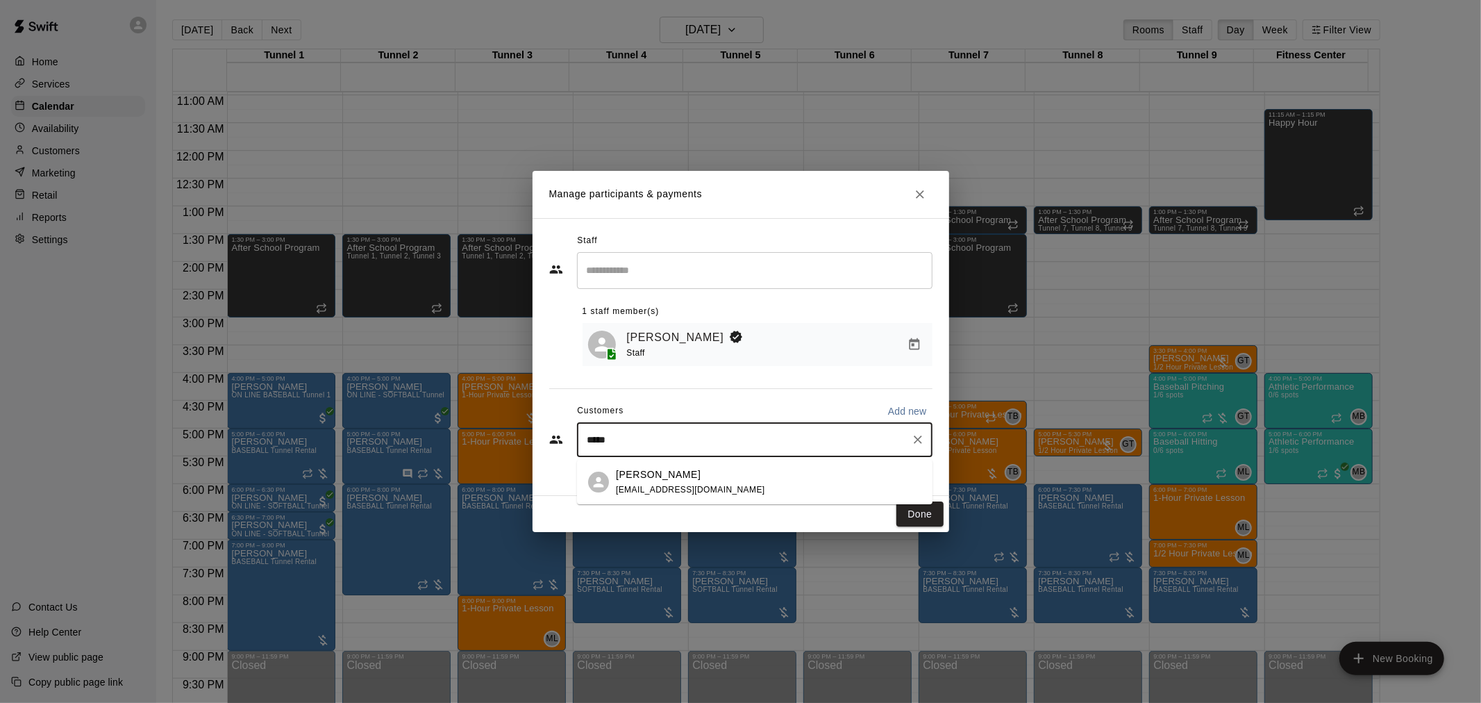
click at [727, 480] on div "Derek Pflug derekpflug29@yahoo.com" at bounding box center [769, 482] width 306 height 30
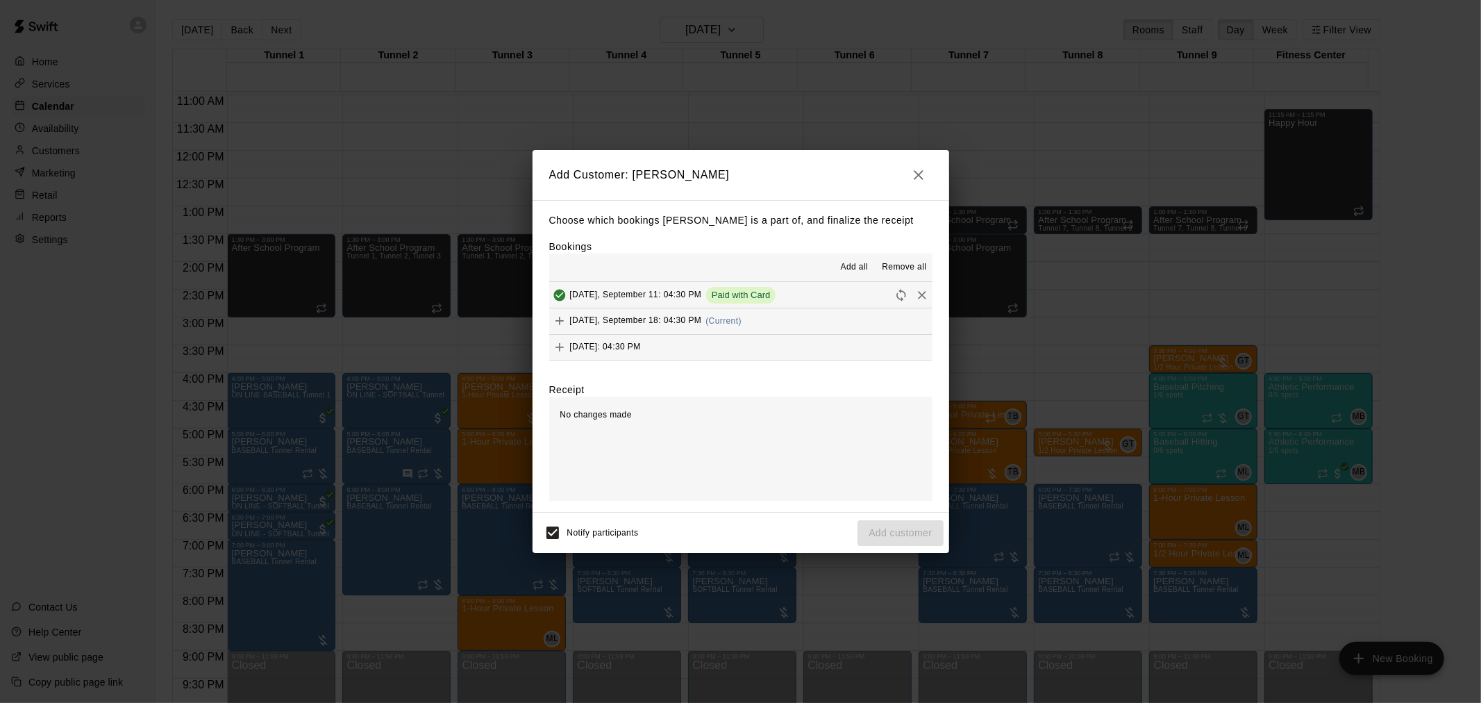
click at [742, 328] on div "Thursday, September 18: 04:30 PM (Current)" at bounding box center [645, 320] width 192 height 21
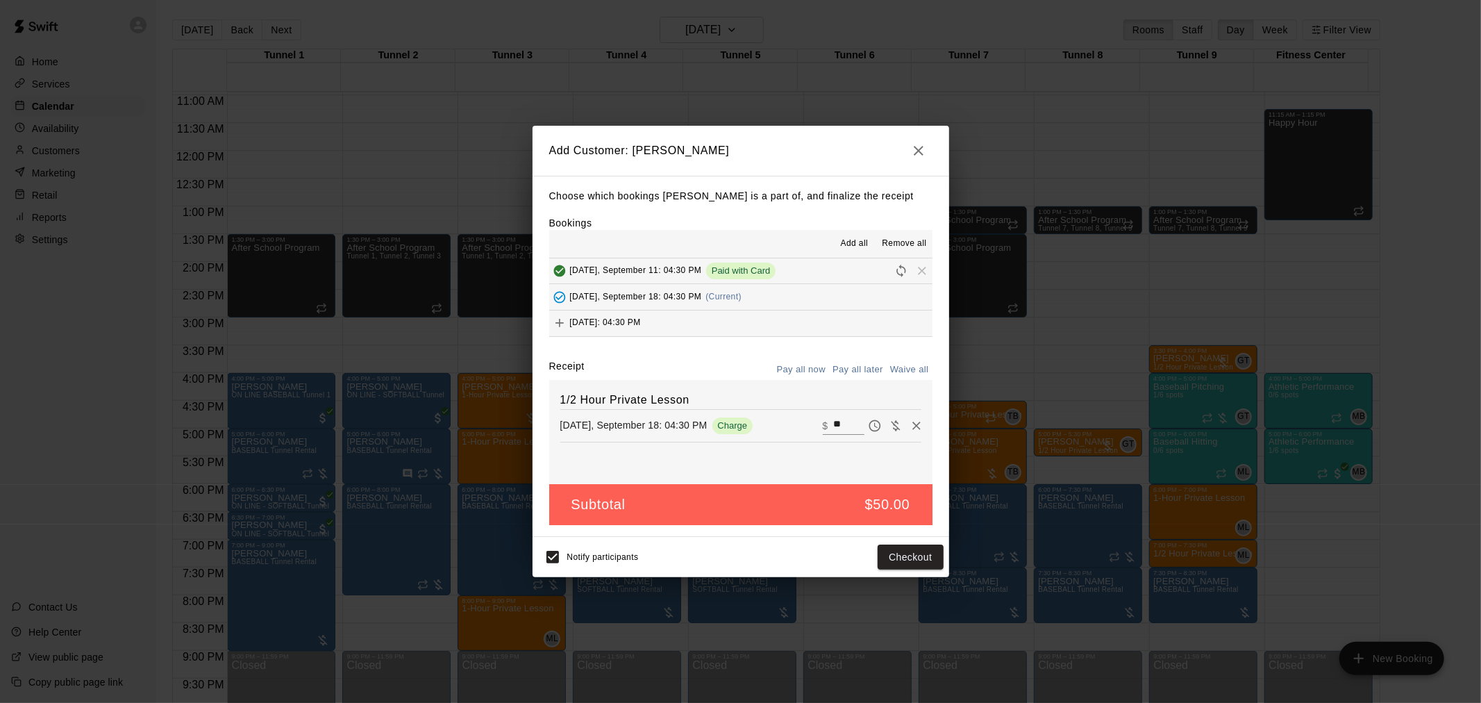
click at [862, 375] on button "Pay all later" at bounding box center [858, 370] width 58 height 22
click at [903, 552] on button "Add customer" at bounding box center [899, 557] width 85 height 26
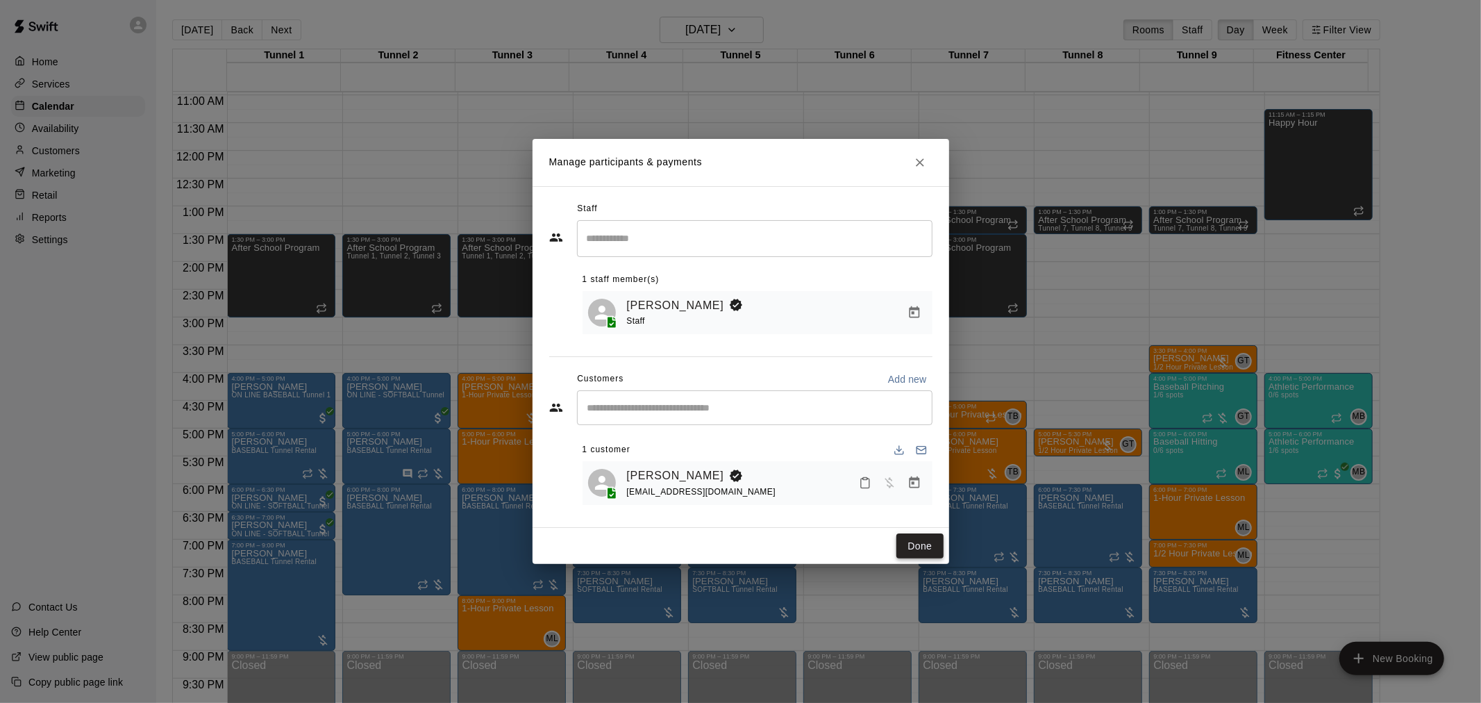
click at [923, 551] on button "Done" at bounding box center [919, 546] width 47 height 26
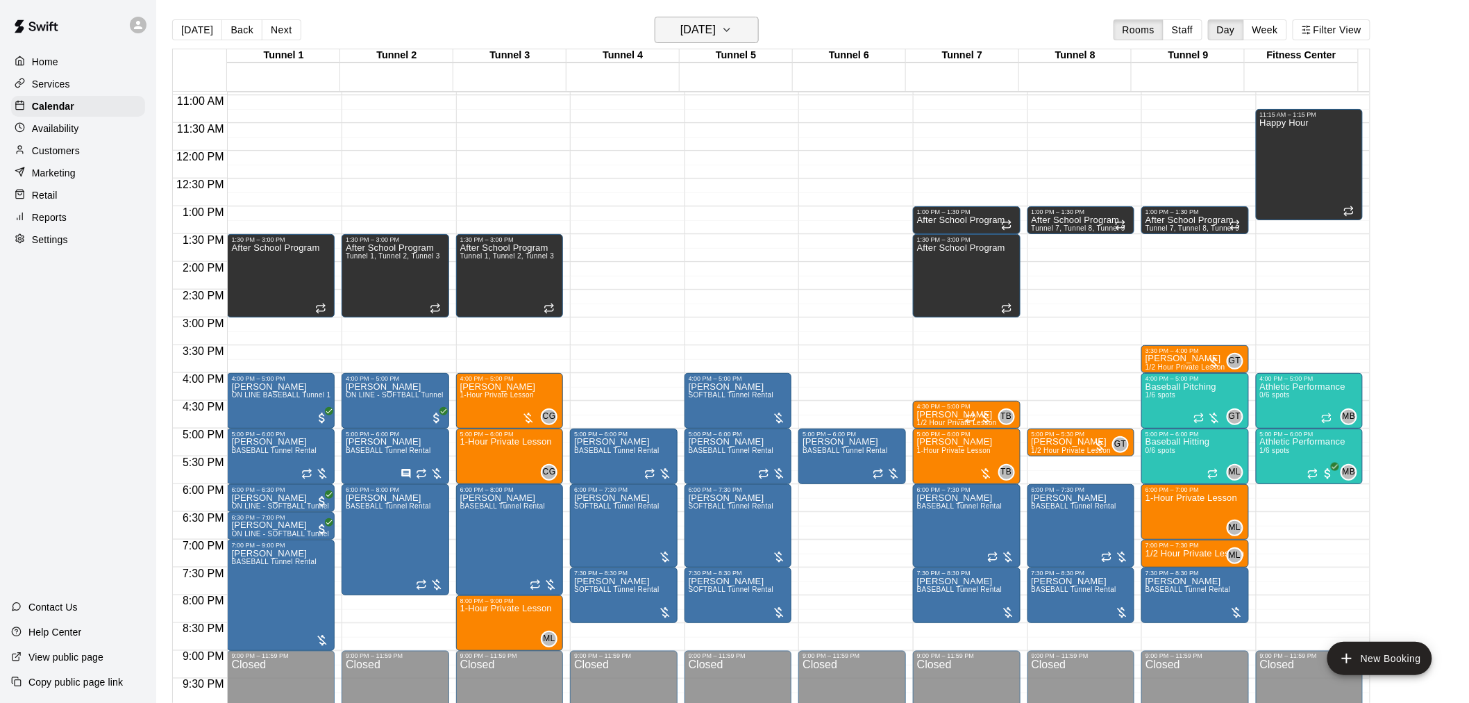
click at [680, 20] on h6 "Thursday Sep 18" at bounding box center [697, 29] width 35 height 19
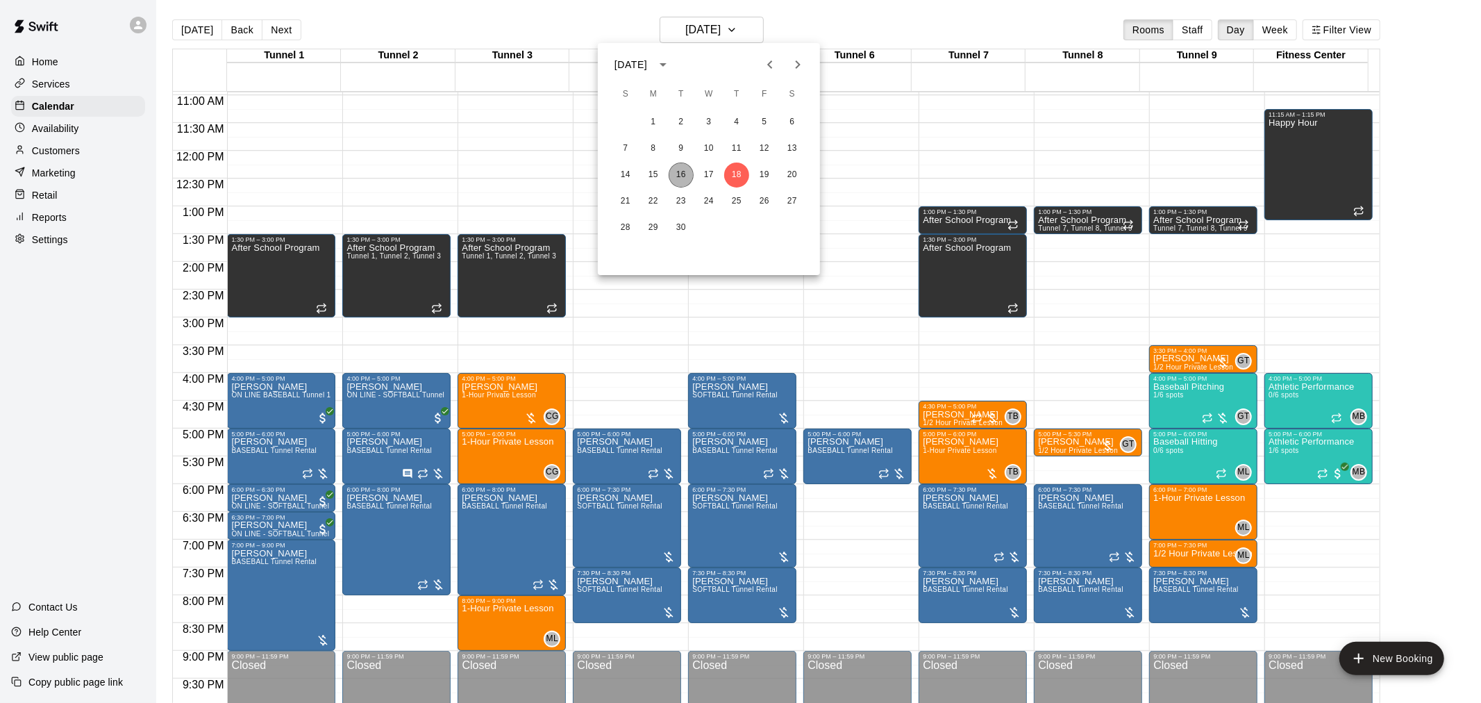
click at [686, 172] on button "16" at bounding box center [681, 174] width 25 height 25
